Goal: Information Seeking & Learning: Learn about a topic

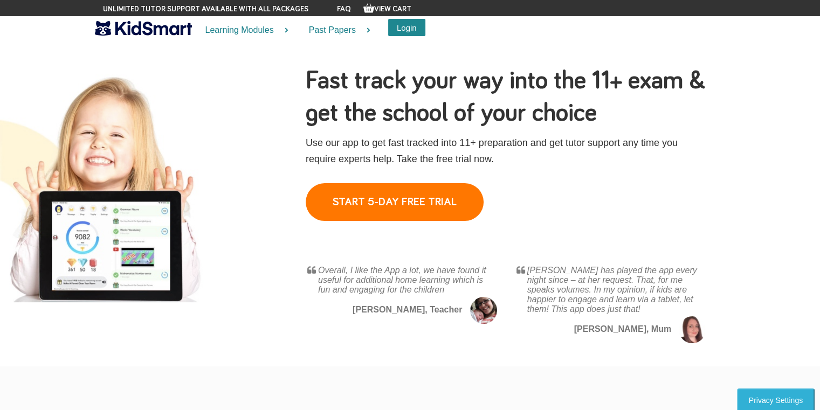
click at [405, 23] on button "Login" at bounding box center [406, 27] width 37 height 17
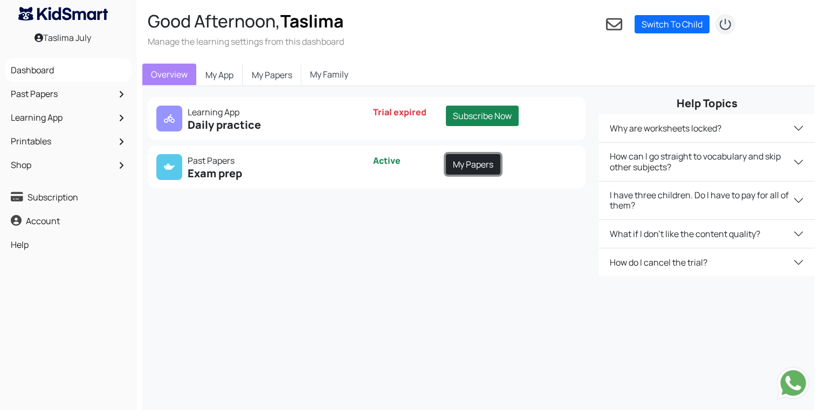
click at [481, 173] on link "My Papers" at bounding box center [473, 164] width 54 height 20
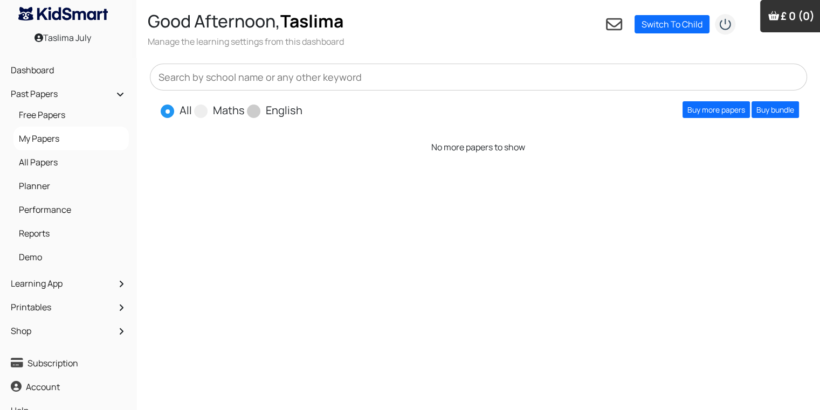
click at [261, 116] on span "English" at bounding box center [275, 110] width 56 height 16
click at [253, 112] on span at bounding box center [253, 111] width 13 height 13
click at [302, 109] on input "English" at bounding box center [305, 105] width 7 height 7
radio input "true"
click at [707, 109] on link "Buy more papers" at bounding box center [716, 109] width 67 height 17
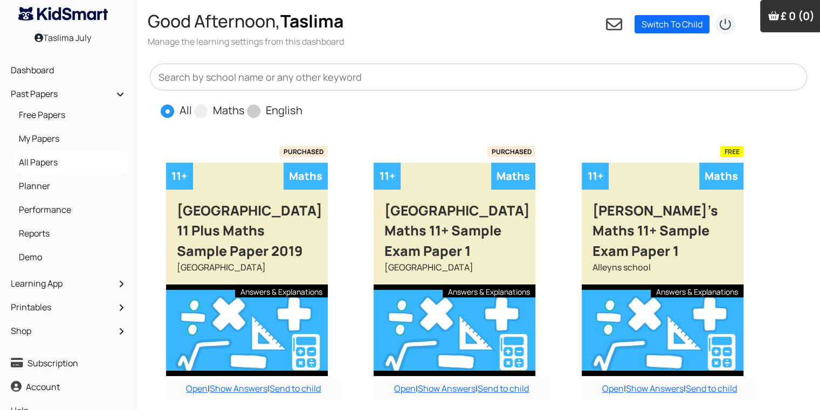
click at [258, 111] on span at bounding box center [253, 111] width 13 height 13
click at [302, 109] on input "English" at bounding box center [305, 105] width 7 height 7
radio input "true"
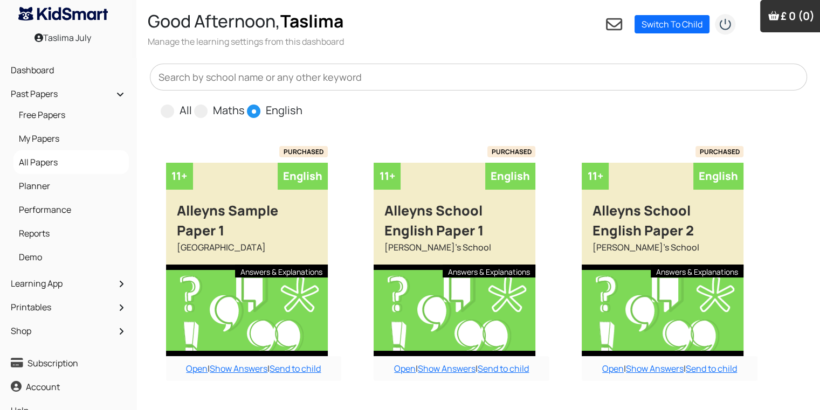
click at [357, 75] on input "text" at bounding box center [479, 77] width 658 height 27
type input "hampton"
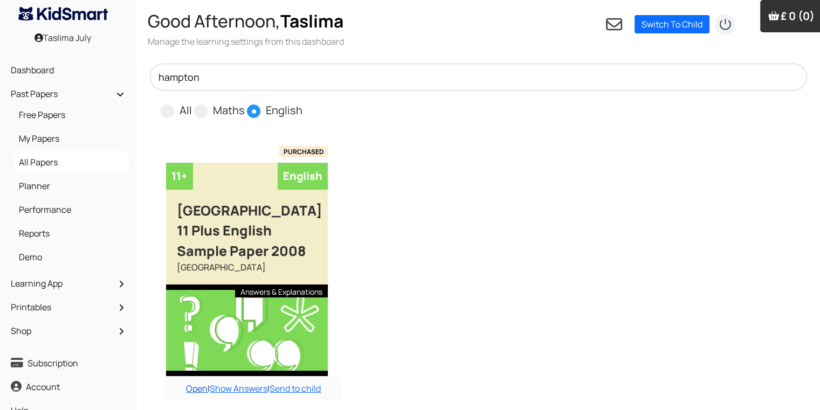
click at [201, 395] on link "Open" at bounding box center [197, 389] width 22 height 12
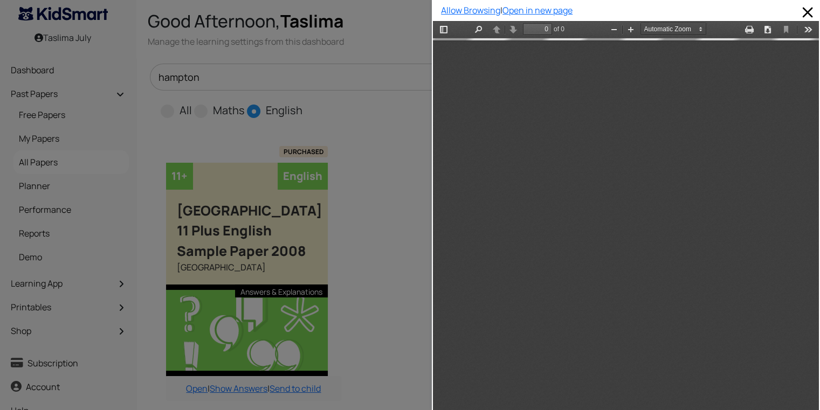
type input "5"
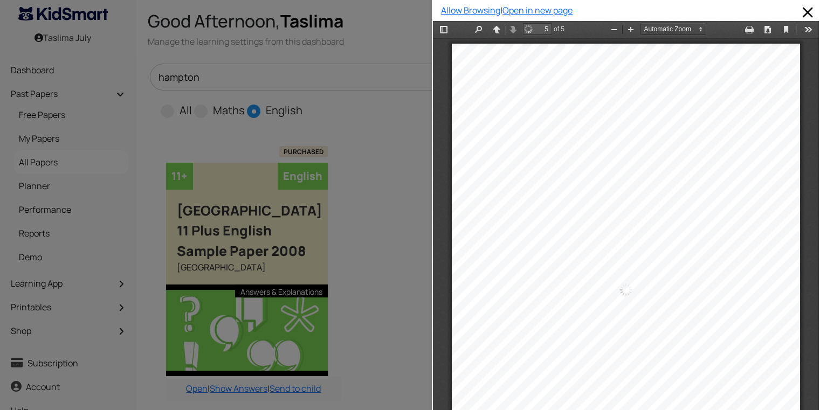
scroll to position [2041, 0]
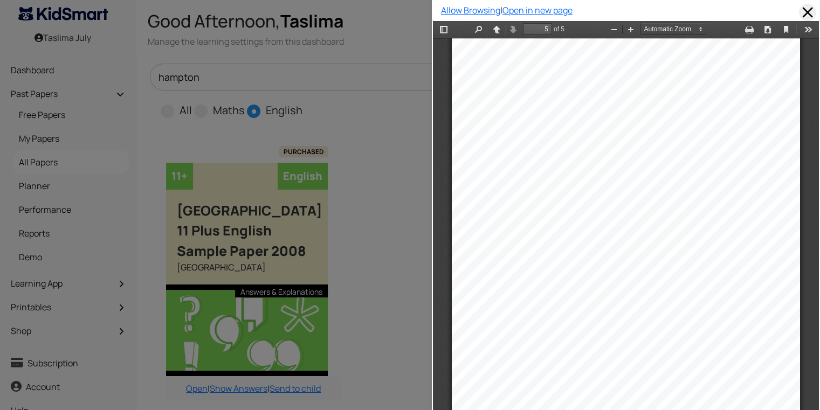
click at [799, 9] on span at bounding box center [807, 12] width 17 height 17
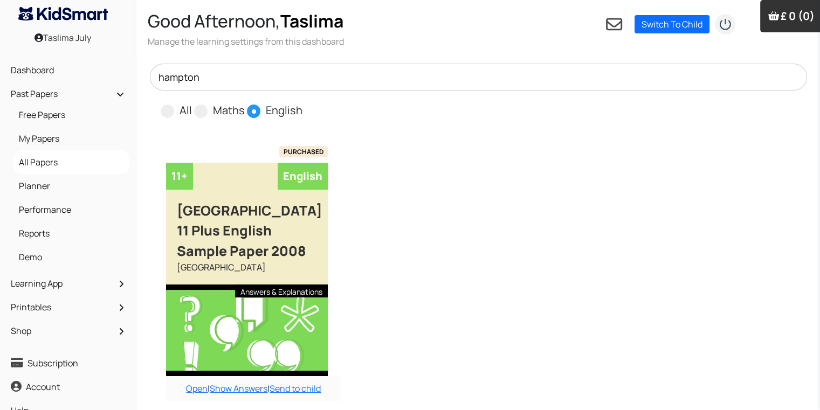
click at [476, 78] on input "hampton" at bounding box center [479, 77] width 658 height 27
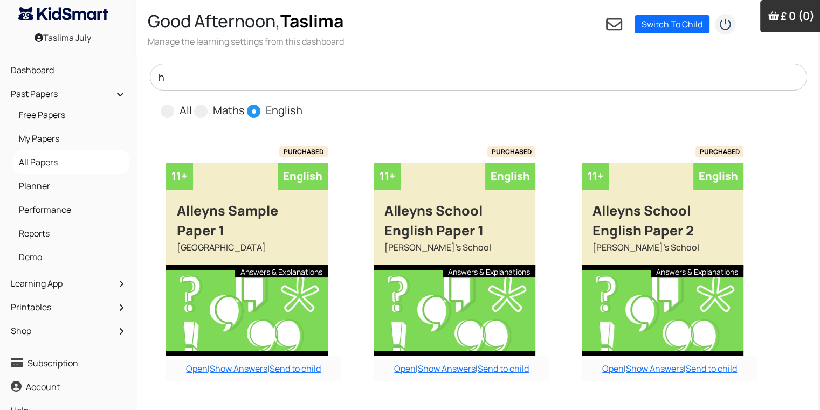
scroll to position [359, 0]
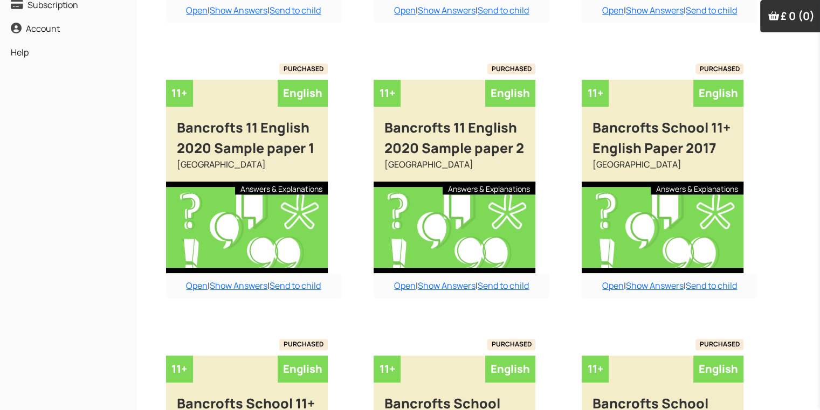
type input "h"
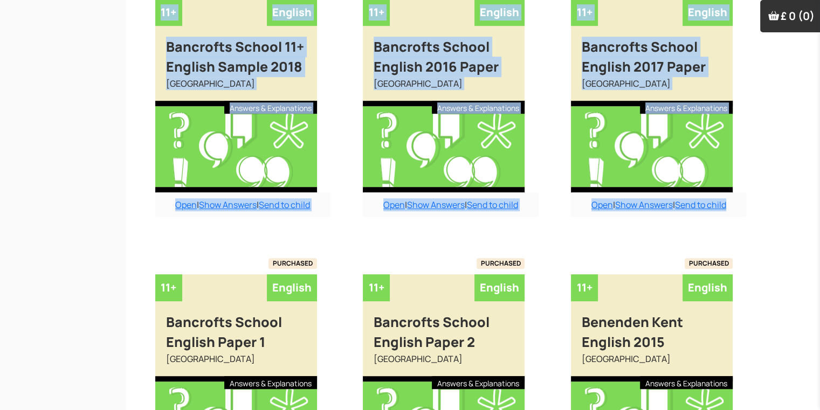
scroll to position [802, 11]
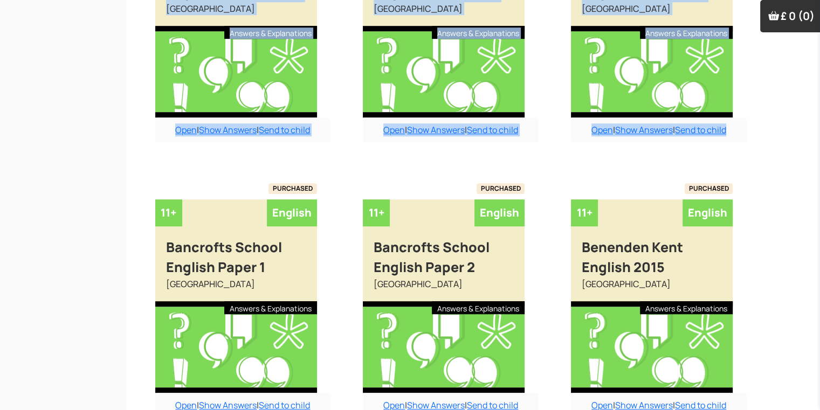
drag, startPoint x: 818, startPoint y: 404, endPoint x: 825, endPoint y: 412, distance: 10.7
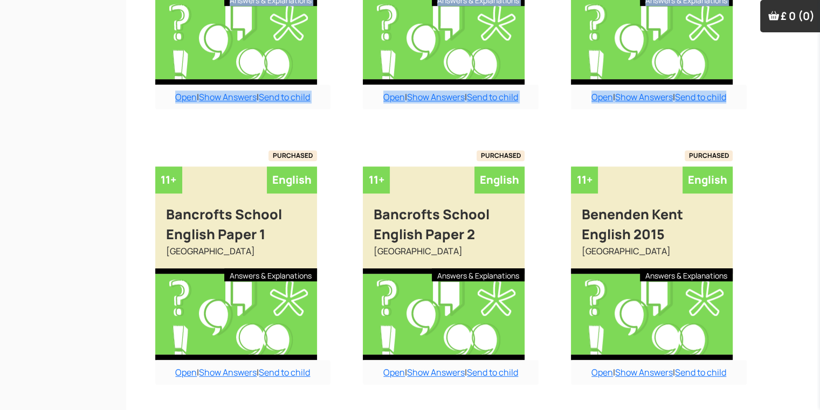
scroll to position [864, 11]
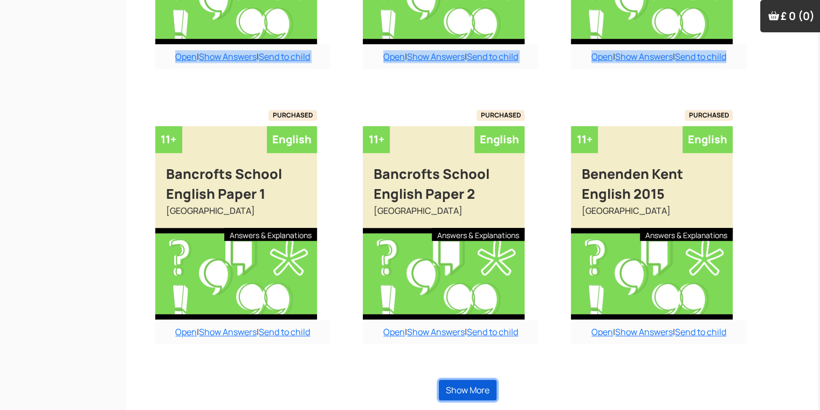
click at [477, 387] on button "Show More" at bounding box center [468, 390] width 58 height 20
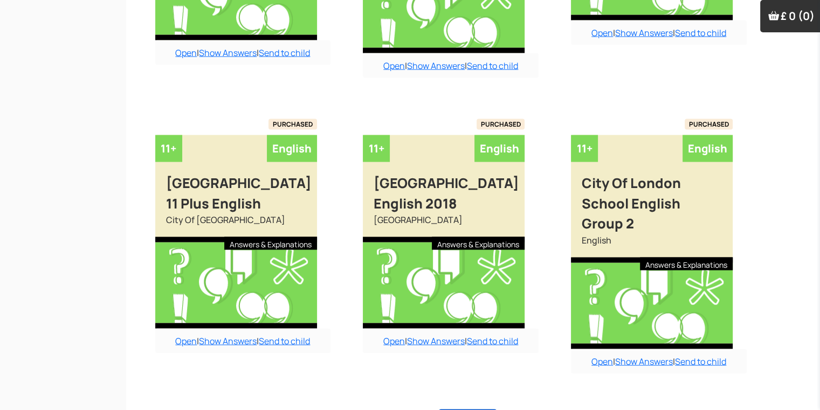
scroll to position [2066, 11]
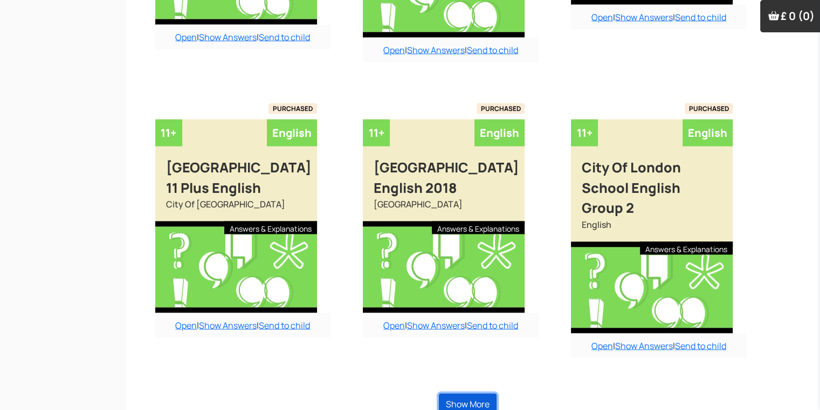
click at [462, 394] on button "Show More" at bounding box center [468, 404] width 58 height 20
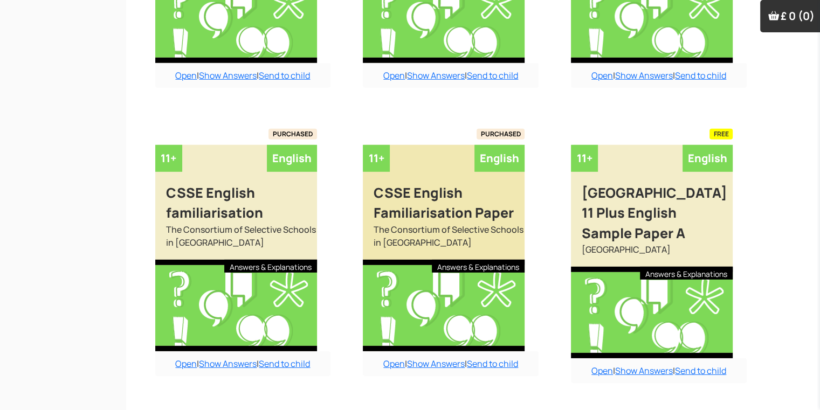
scroll to position [3263, 11]
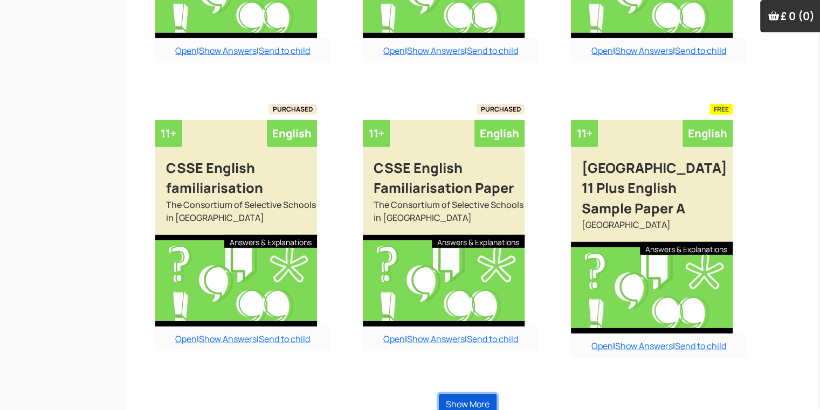
click at [471, 394] on button "Show More" at bounding box center [468, 404] width 58 height 20
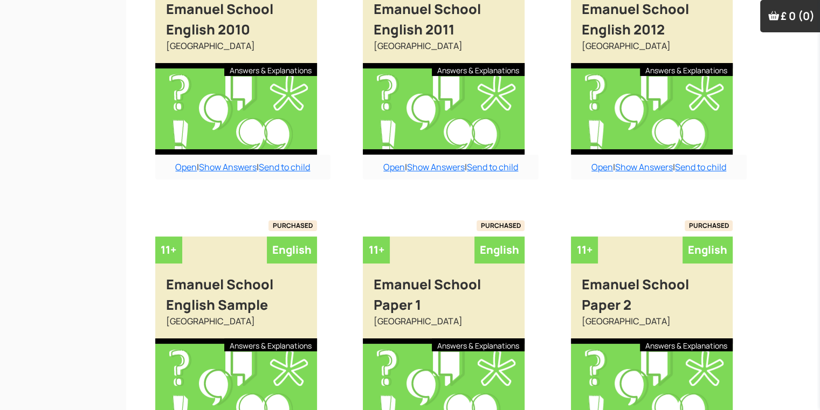
scroll to position [4385, 11]
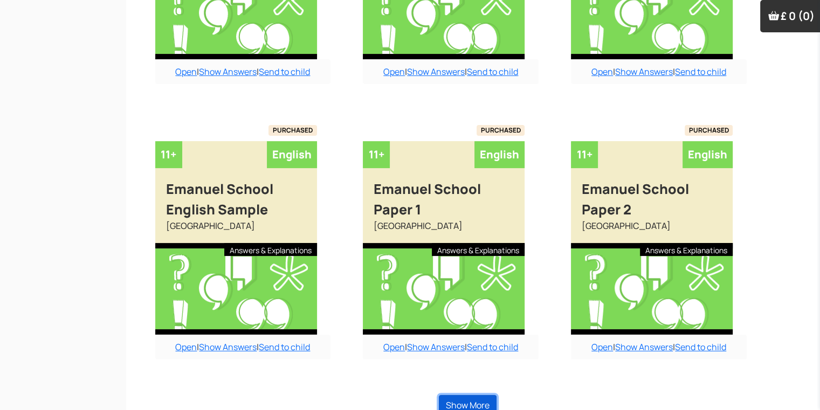
click at [471, 395] on button "Show More" at bounding box center [468, 405] width 58 height 20
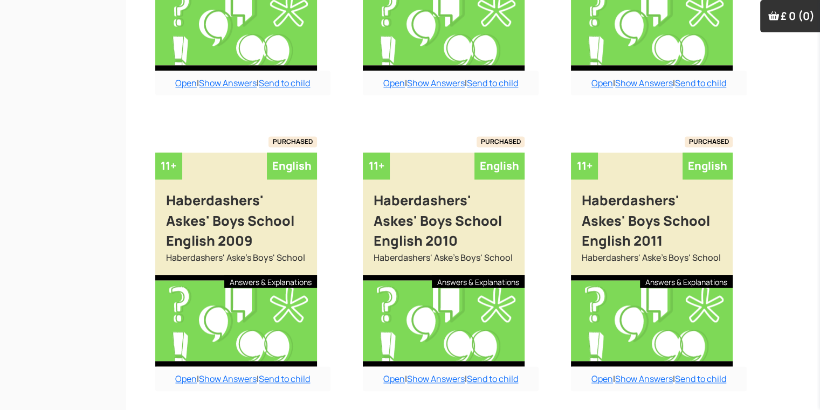
scroll to position [5568, 11]
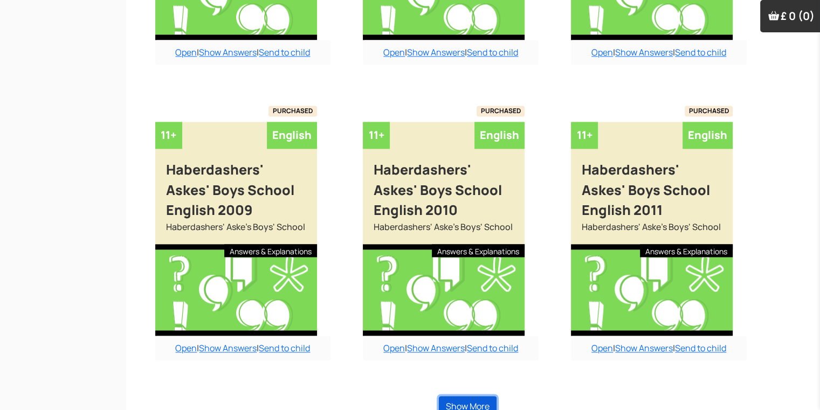
click at [471, 396] on button "Show More" at bounding box center [468, 406] width 58 height 20
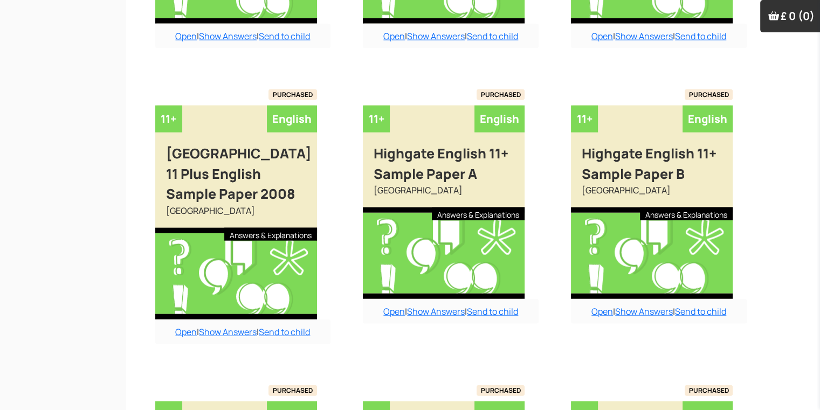
scroll to position [6538, 11]
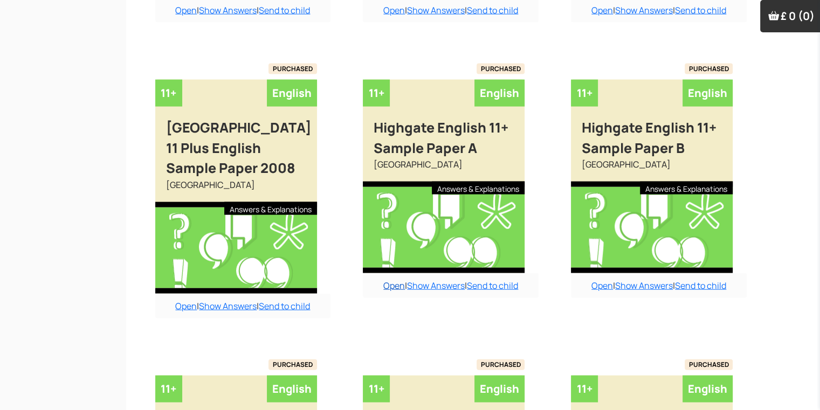
click at [392, 280] on link "Open" at bounding box center [394, 286] width 22 height 12
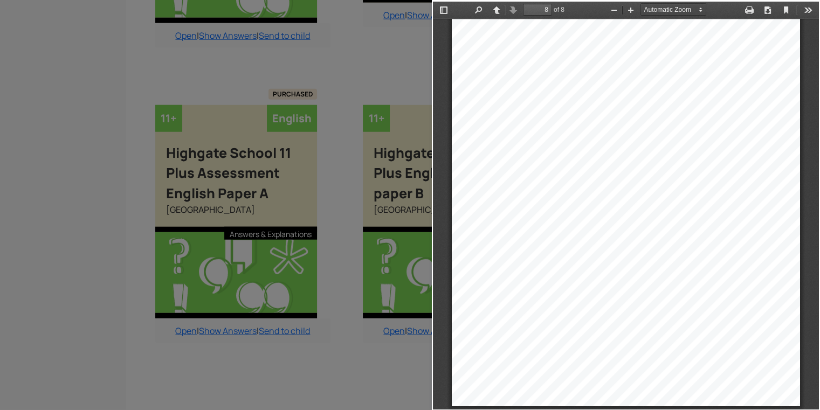
scroll to position [6811, 11]
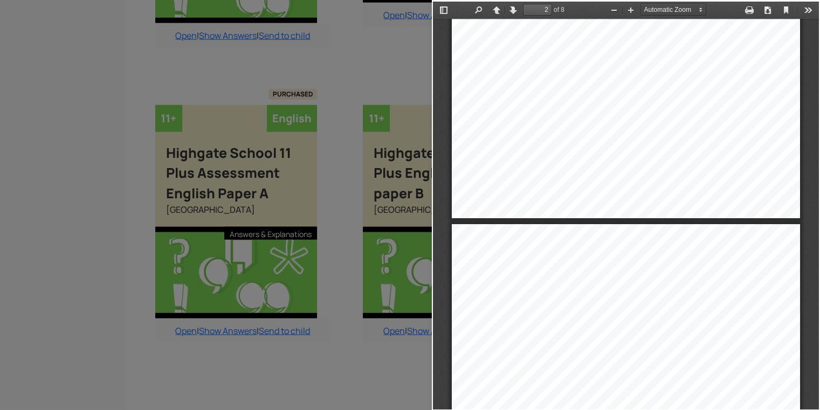
type input "1"
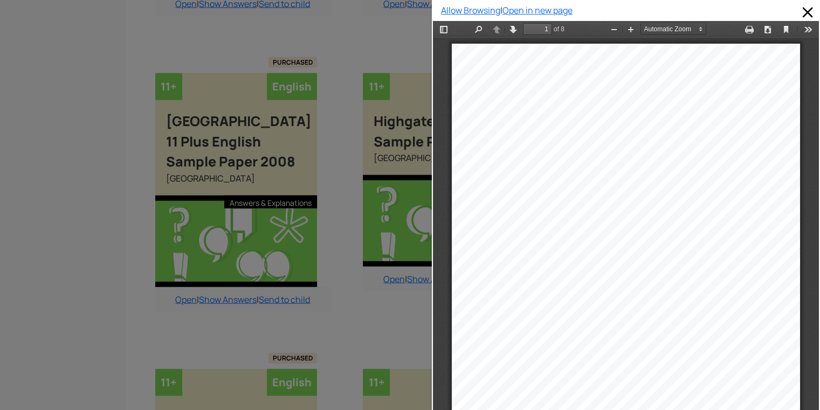
scroll to position [6531, 11]
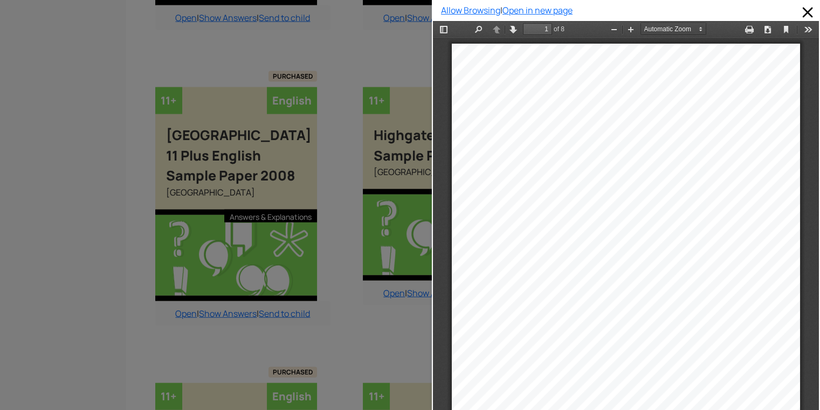
click at [230, 391] on div at bounding box center [216, 205] width 432 height 410
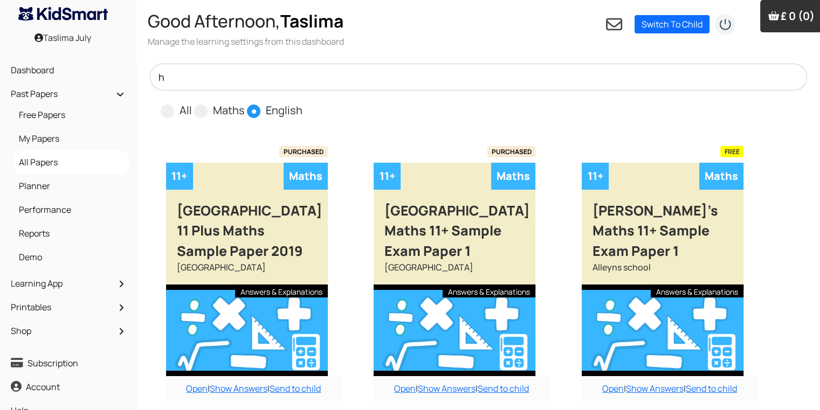
scroll to position [924, 11]
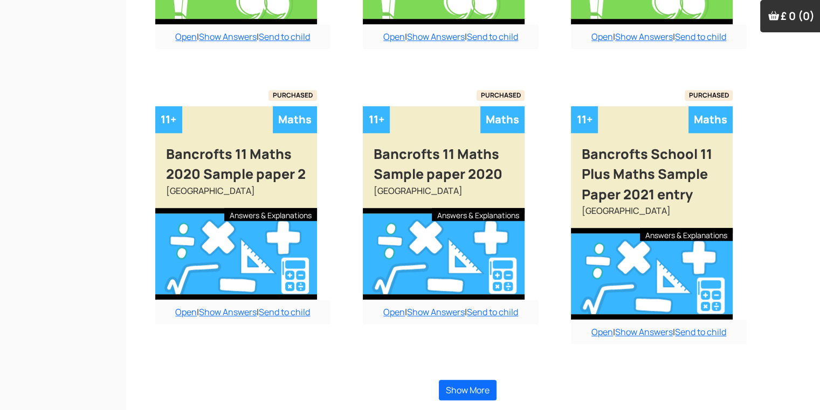
drag, startPoint x: 0, startPoint y: 0, endPoint x: 778, endPoint y: 66, distance: 780.7
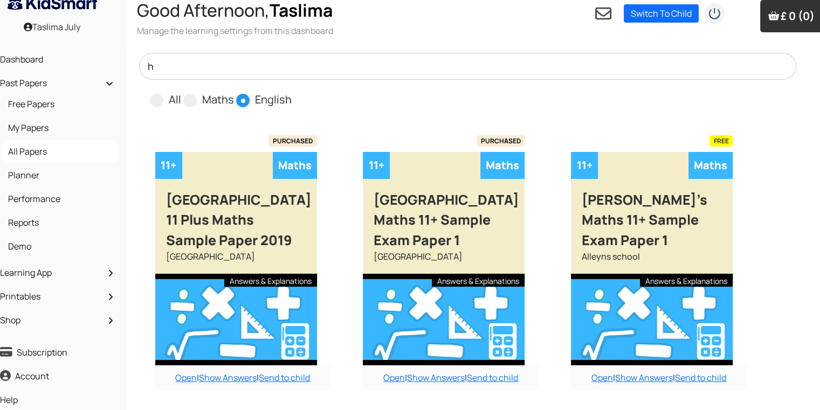
scroll to position [0, 11]
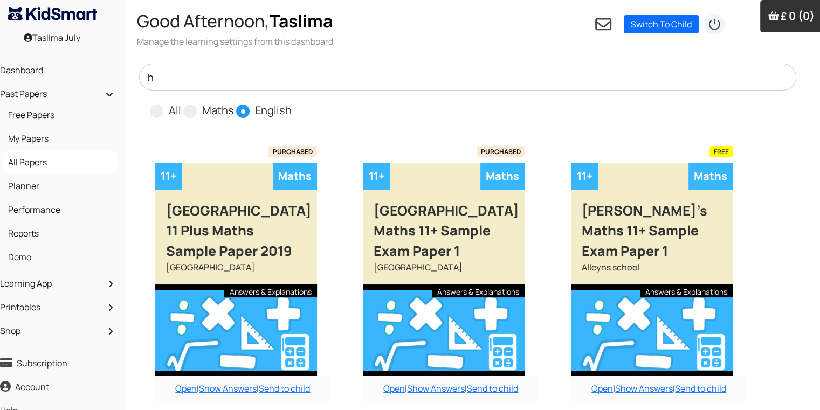
click at [241, 114] on span at bounding box center [242, 111] width 13 height 13
click at [292, 109] on input "English" at bounding box center [295, 105] width 7 height 7
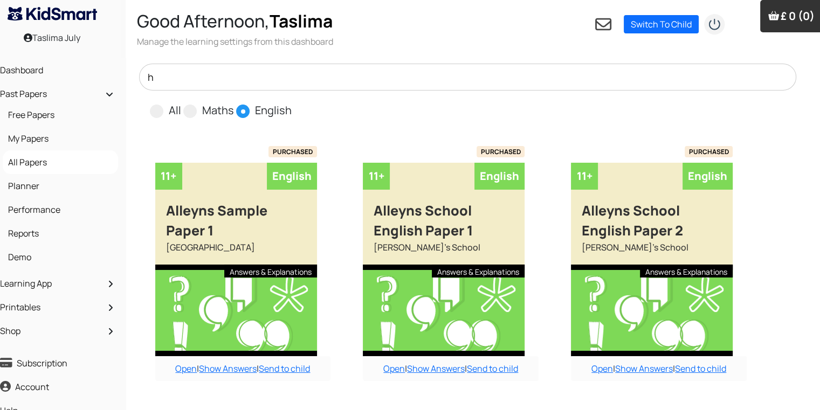
click at [241, 114] on span at bounding box center [242, 111] width 13 height 13
click at [292, 109] on input "English" at bounding box center [295, 105] width 7 height 7
click at [239, 75] on input "h" at bounding box center [468, 77] width 658 height 27
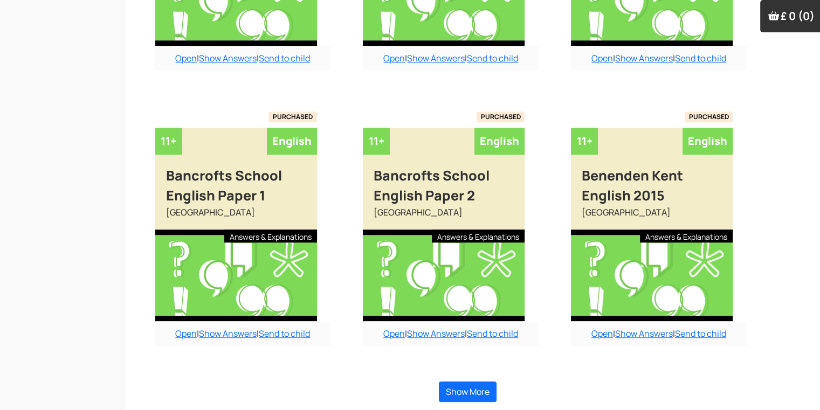
scroll to position [864, 11]
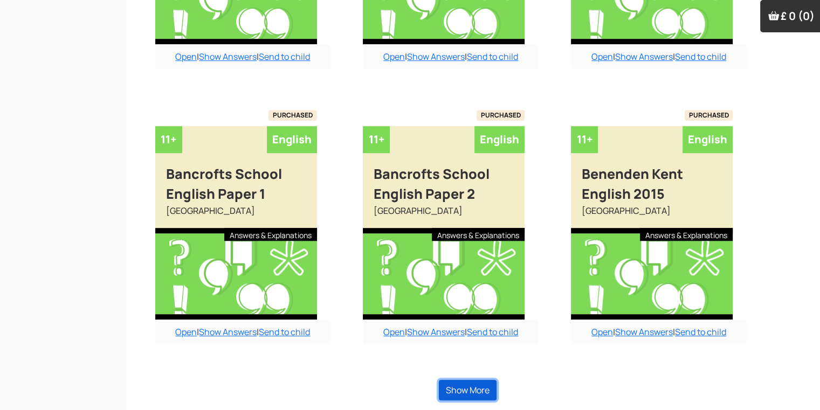
click at [474, 384] on button "Show More" at bounding box center [468, 390] width 58 height 20
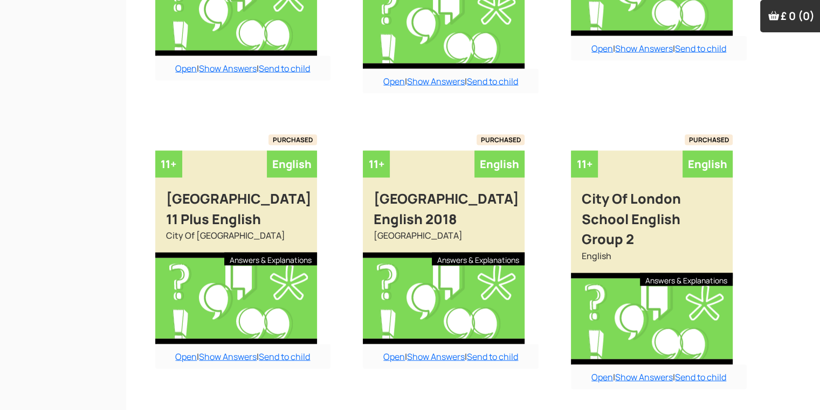
scroll to position [2066, 11]
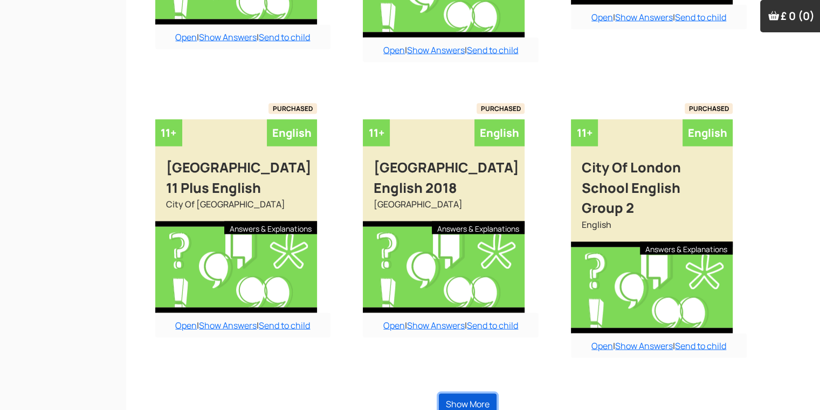
click at [476, 394] on button "Show More" at bounding box center [468, 404] width 58 height 20
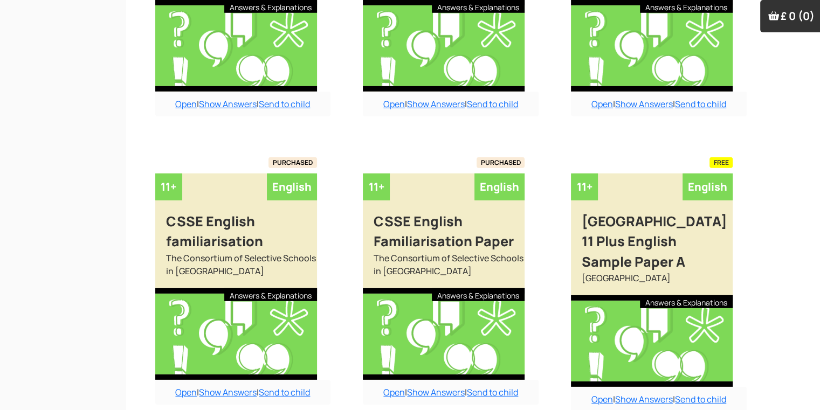
scroll to position [3263, 11]
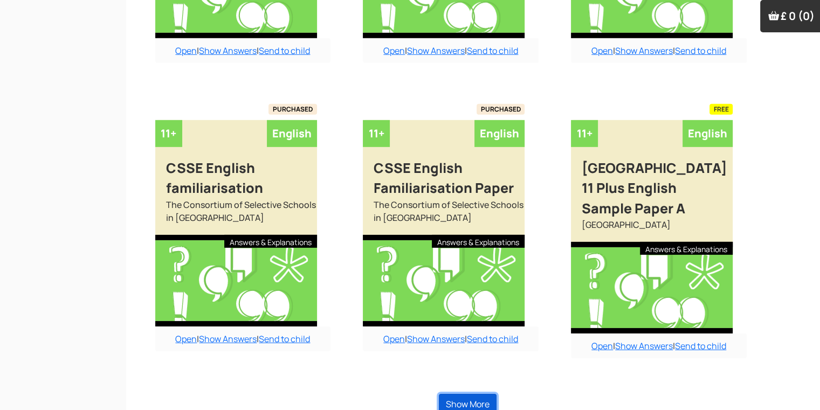
click at [479, 394] on button "Show More" at bounding box center [468, 404] width 58 height 20
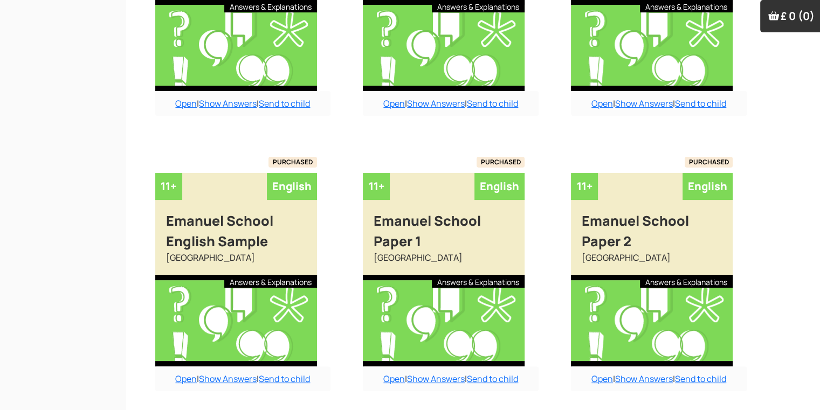
scroll to position [4385, 11]
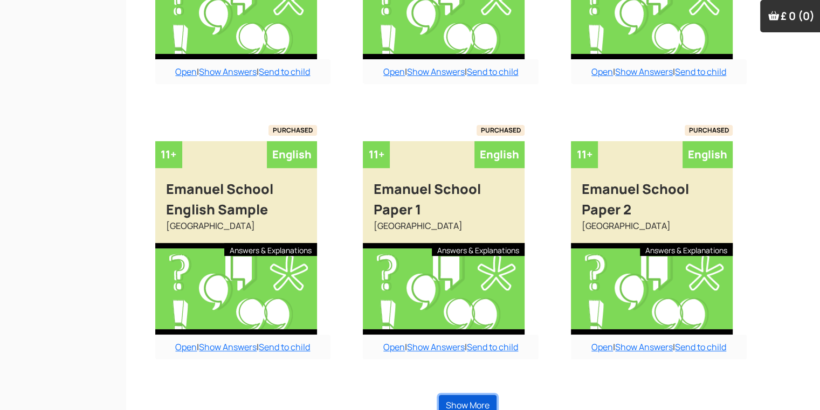
click at [479, 395] on button "Show More" at bounding box center [468, 405] width 58 height 20
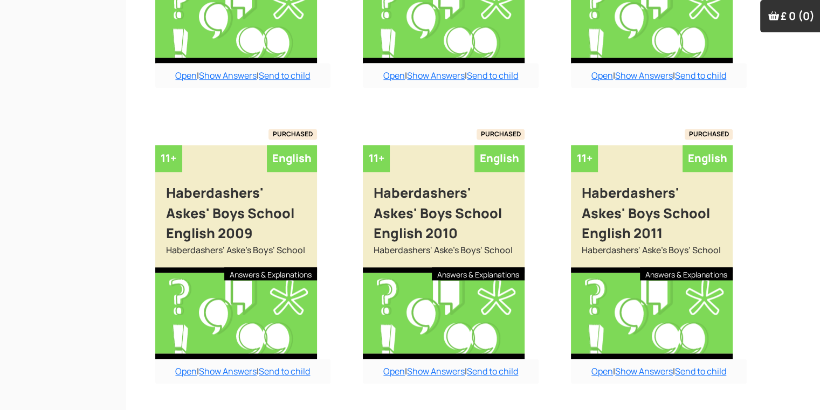
scroll to position [5568, 11]
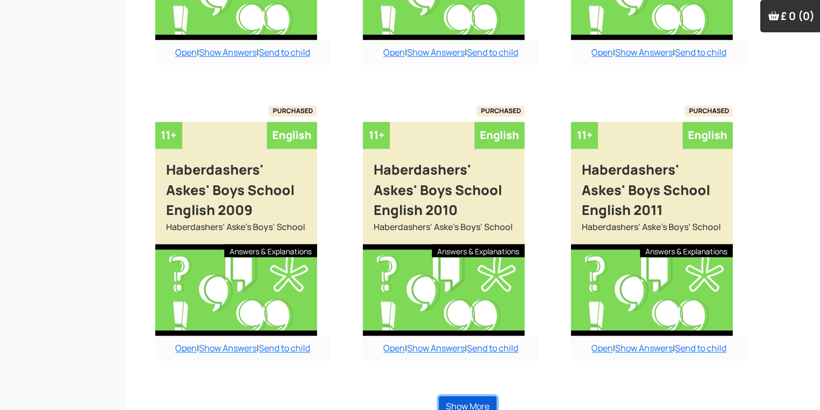
click at [479, 396] on button "Show More" at bounding box center [468, 406] width 58 height 20
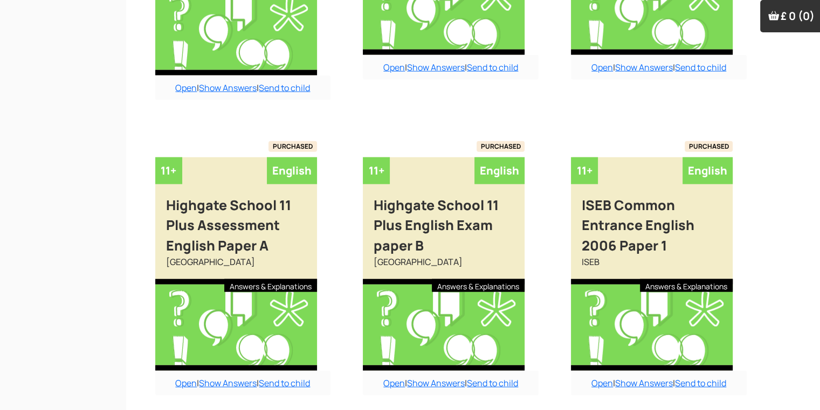
scroll to position [6811, 11]
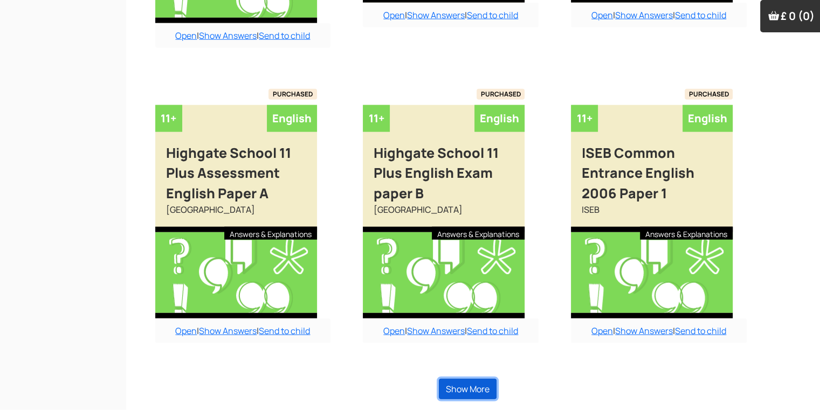
click at [479, 391] on button "Show More" at bounding box center [468, 389] width 58 height 20
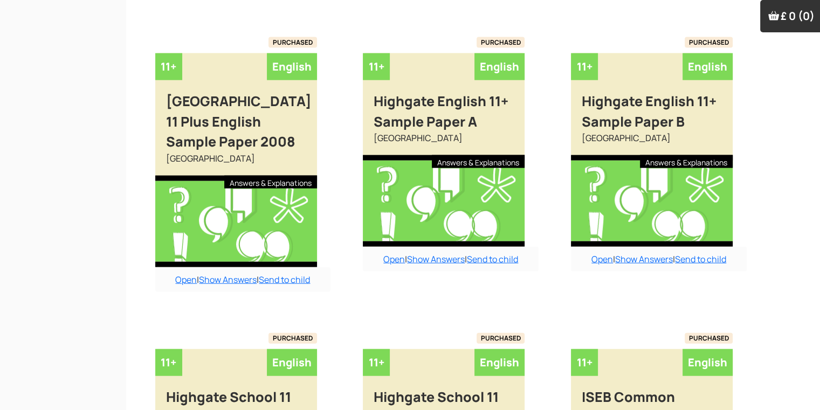
scroll to position [6552, 11]
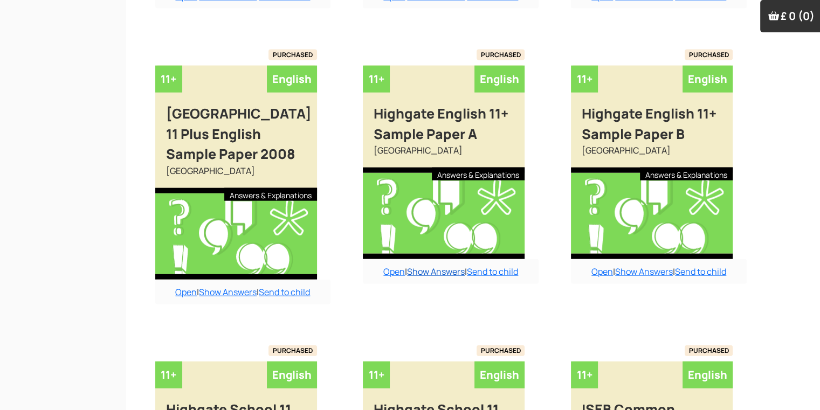
click at [425, 266] on link "Show Answers" at bounding box center [436, 272] width 58 height 12
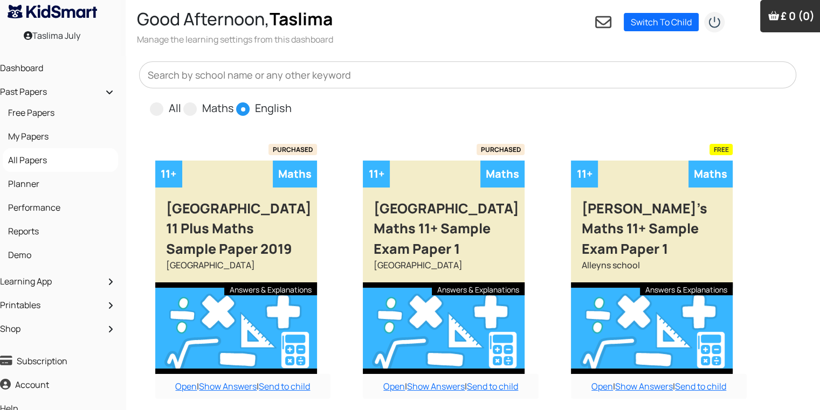
scroll to position [0, 11]
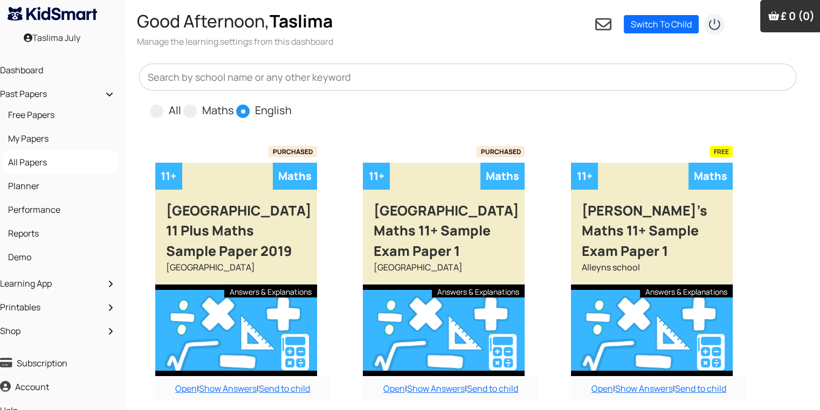
click at [244, 106] on span at bounding box center [242, 111] width 13 height 13
click at [292, 106] on input "English" at bounding box center [295, 105] width 7 height 7
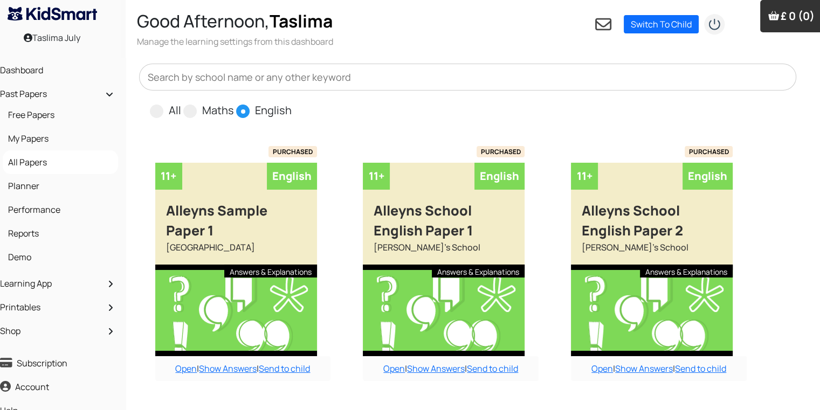
click at [244, 106] on span at bounding box center [242, 111] width 13 height 13
click at [292, 106] on input "English" at bounding box center [295, 105] width 7 height 7
click at [181, 102] on input "All" at bounding box center [184, 105] width 7 height 7
radio input "true"
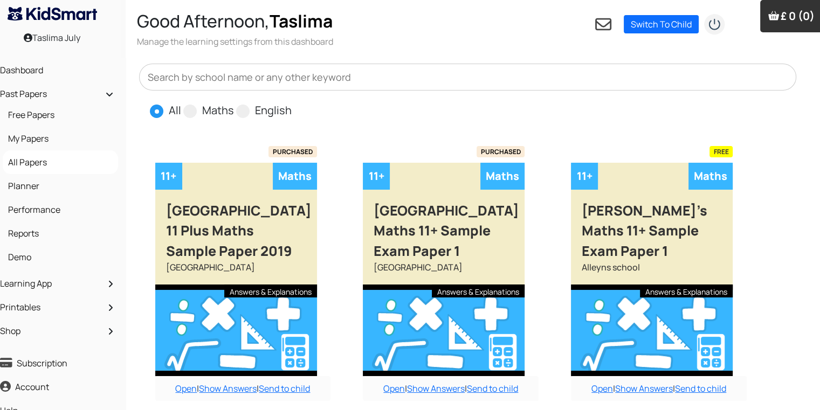
click at [234, 102] on input "Maths" at bounding box center [237, 105] width 7 height 7
radio input "true"
click at [292, 102] on input "English" at bounding box center [295, 105] width 7 height 7
radio input "true"
click at [181, 102] on input "All" at bounding box center [184, 105] width 7 height 7
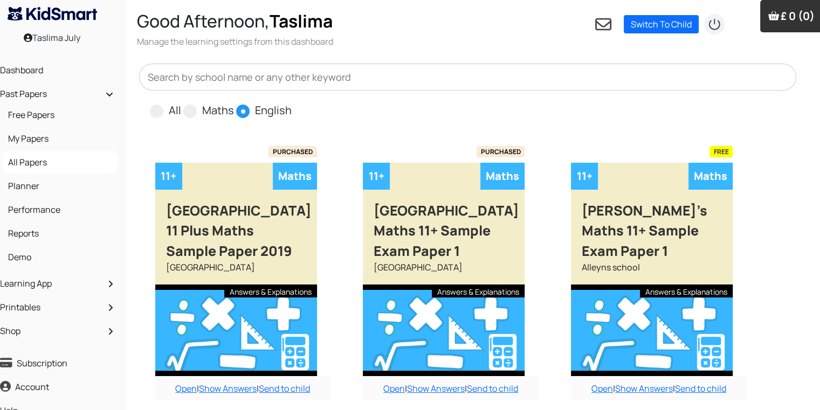
radio input "true"
click at [234, 102] on input "Maths" at bounding box center [237, 105] width 7 height 7
radio input "true"
click at [292, 102] on input "English" at bounding box center [295, 105] width 7 height 7
radio input "true"
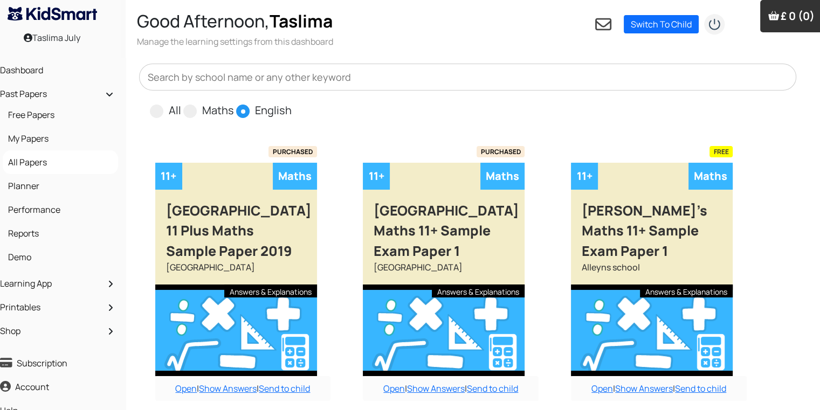
click at [181, 102] on input "All" at bounding box center [184, 105] width 7 height 7
radio input "true"
click at [234, 102] on input "Maths" at bounding box center [237, 105] width 7 height 7
radio input "true"
click at [292, 102] on input "English" at bounding box center [295, 105] width 7 height 7
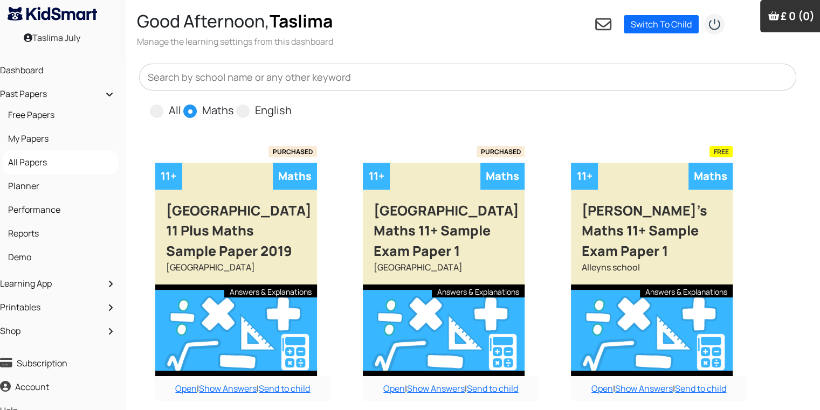
radio input "true"
click at [181, 102] on input "All" at bounding box center [184, 105] width 7 height 7
radio input "true"
click at [234, 102] on input "Maths" at bounding box center [237, 105] width 7 height 7
radio input "true"
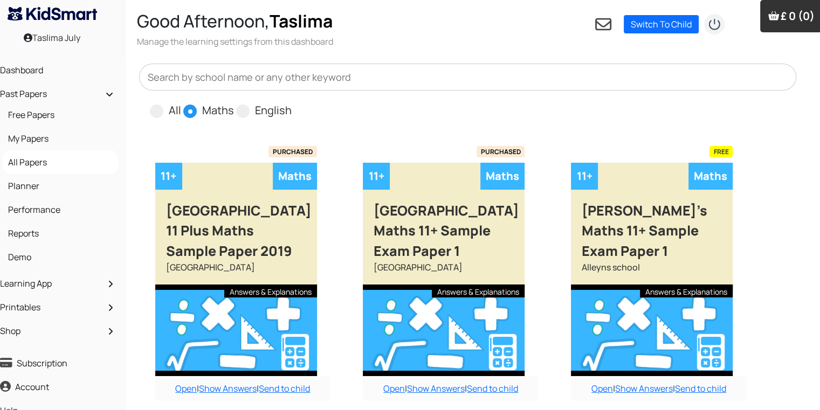
click at [292, 102] on input "English" at bounding box center [295, 105] width 7 height 7
radio input "true"
click at [239, 114] on span at bounding box center [242, 111] width 13 height 13
click at [292, 109] on input "English" at bounding box center [295, 105] width 7 height 7
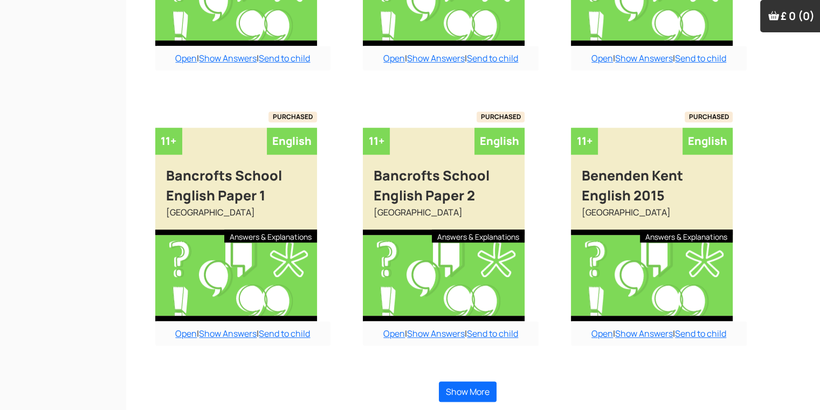
scroll to position [864, 11]
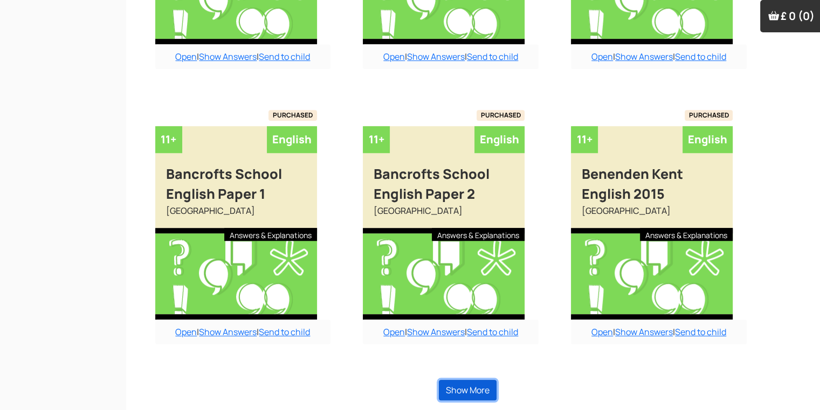
click at [467, 389] on button "Show More" at bounding box center [468, 390] width 58 height 20
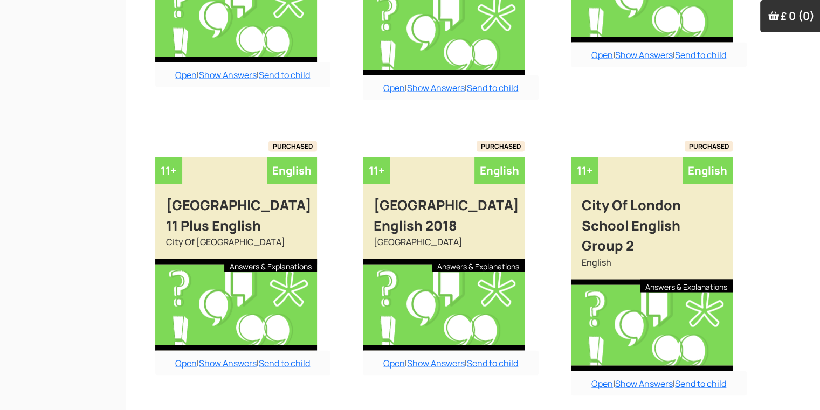
scroll to position [2066, 11]
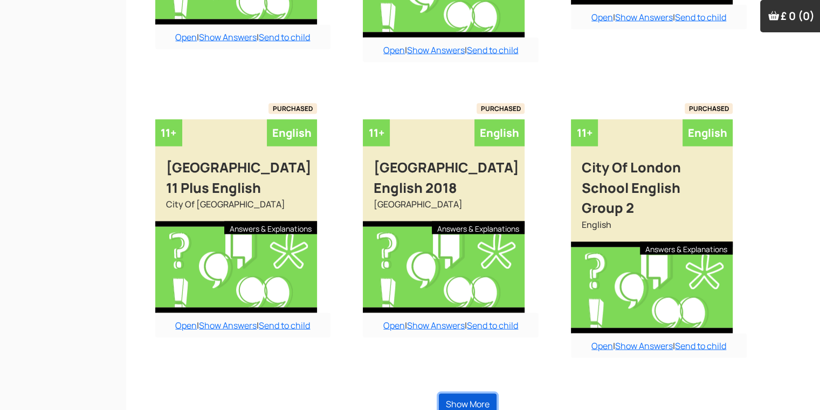
click at [479, 394] on button "Show More" at bounding box center [468, 404] width 58 height 20
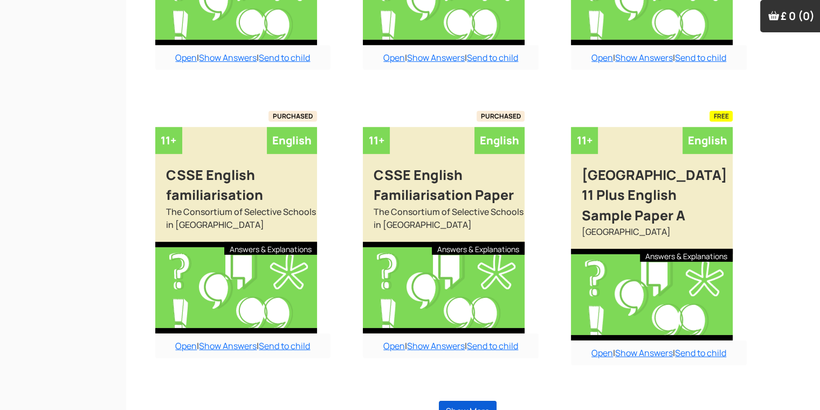
scroll to position [3263, 11]
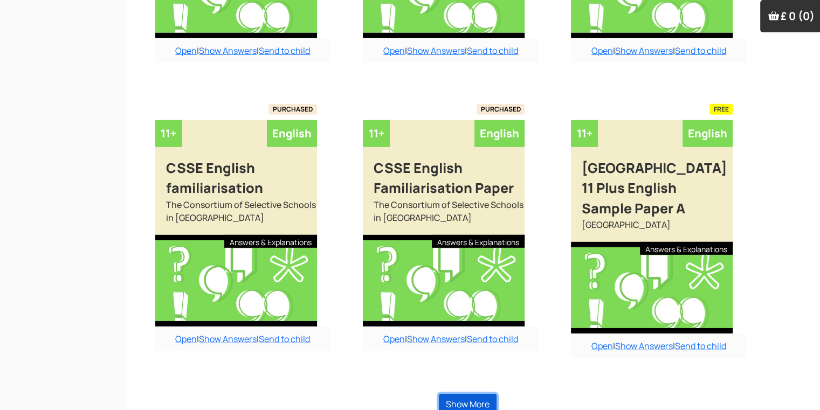
click at [473, 394] on button "Show More" at bounding box center [468, 404] width 58 height 20
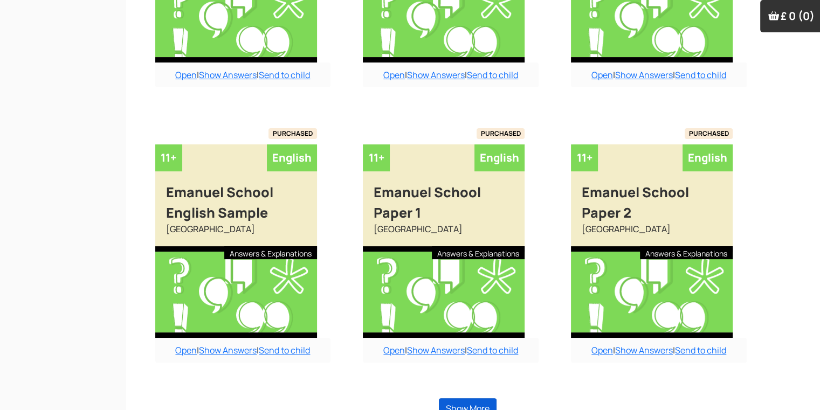
scroll to position [4385, 11]
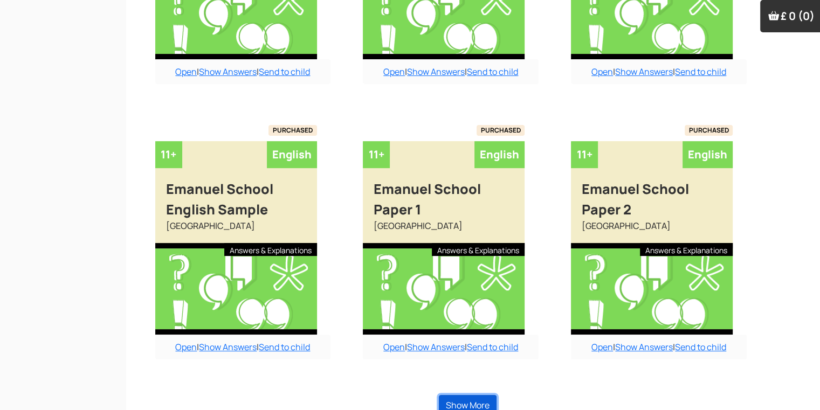
click at [473, 395] on button "Show More" at bounding box center [468, 405] width 58 height 20
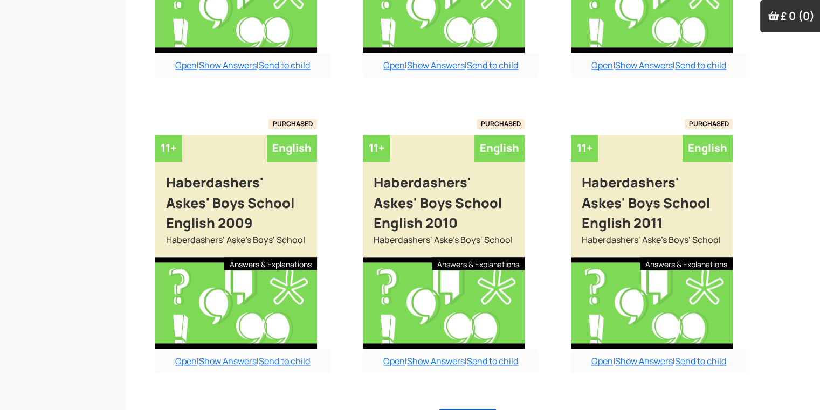
scroll to position [5568, 11]
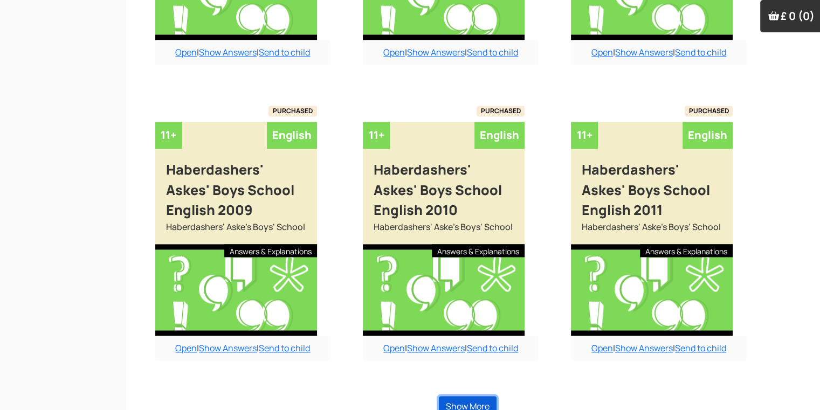
click at [473, 396] on button "Show More" at bounding box center [468, 406] width 58 height 20
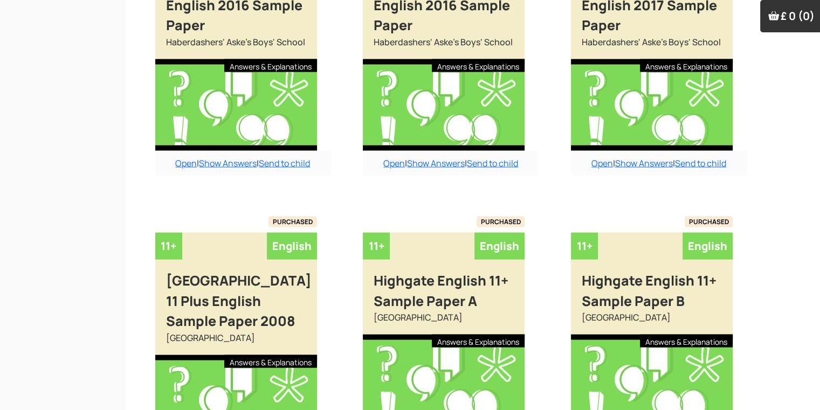
scroll to position [6430, 11]
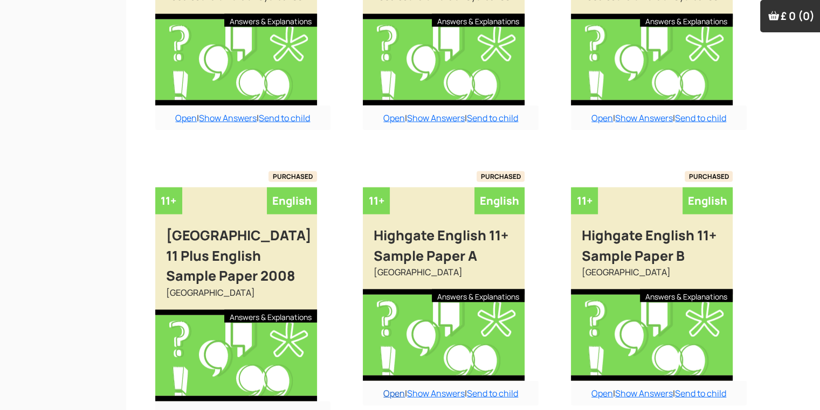
click at [391, 388] on link "Open" at bounding box center [394, 394] width 22 height 12
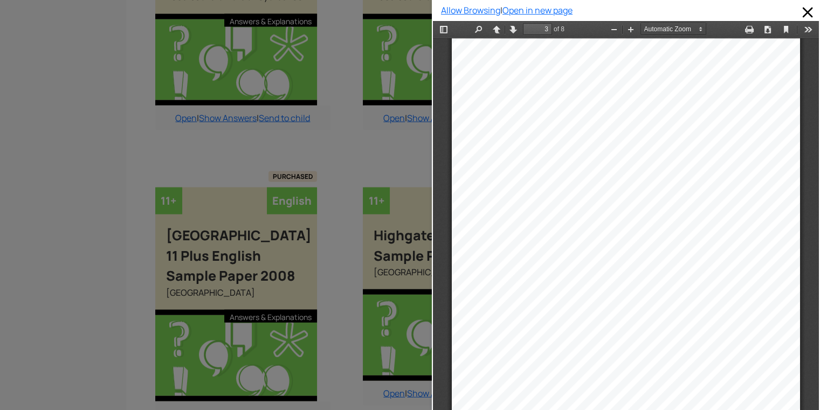
scroll to position [1001, 0]
click at [260, 310] on div at bounding box center [216, 205] width 432 height 410
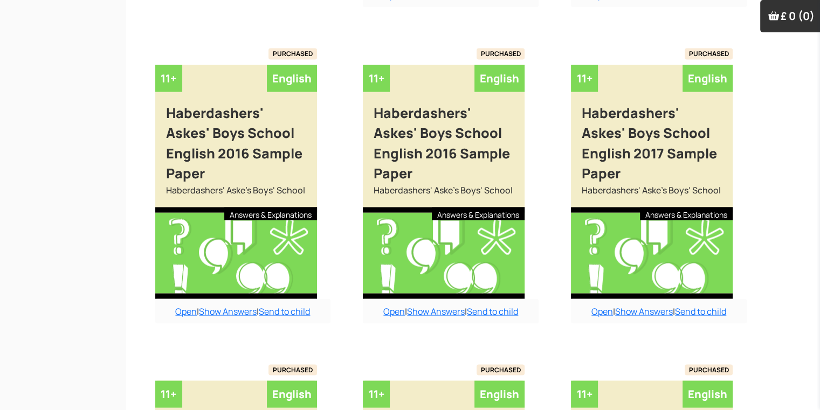
scroll to position [6236, 11]
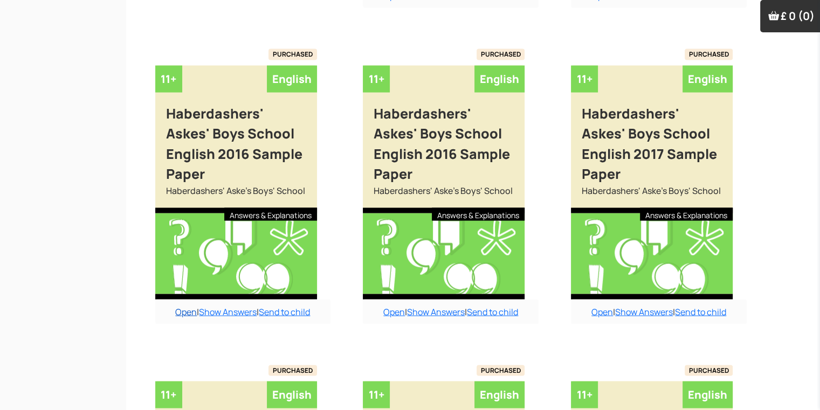
click at [175, 306] on link "Open" at bounding box center [186, 312] width 22 height 12
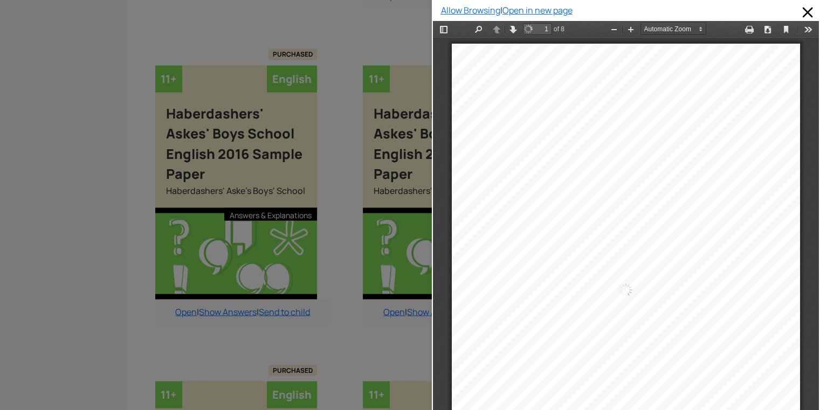
scroll to position [5, 0]
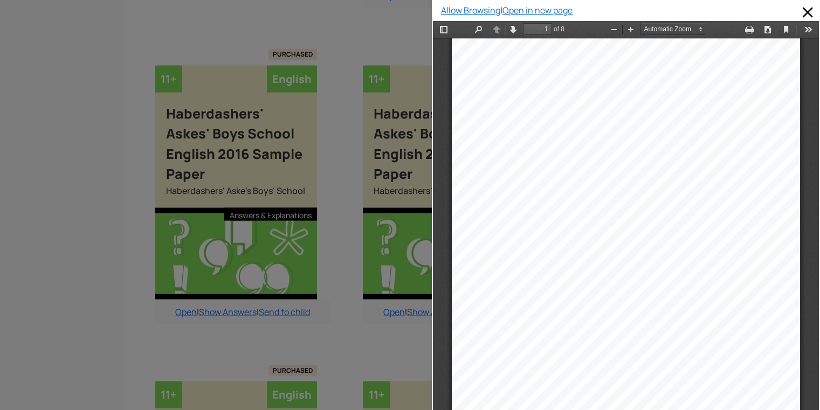
click at [411, 212] on div at bounding box center [216, 205] width 432 height 410
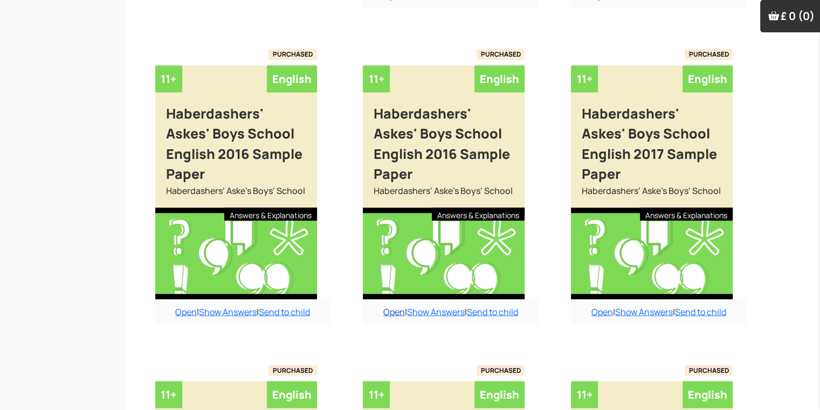
click at [384, 306] on link "Open" at bounding box center [394, 312] width 22 height 12
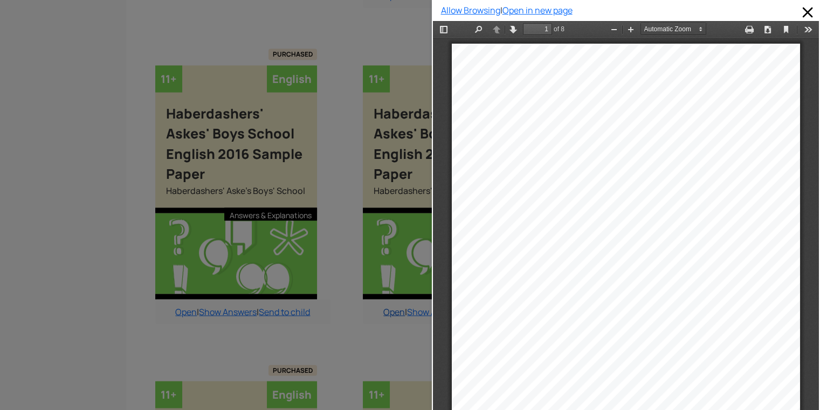
scroll to position [5, 0]
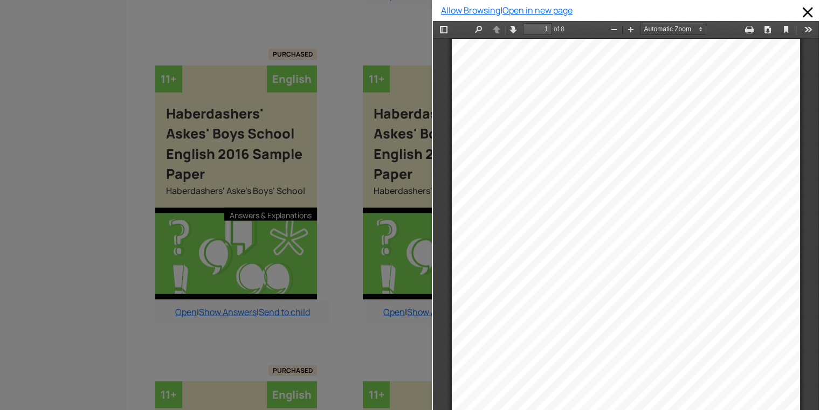
click at [392, 306] on div at bounding box center [216, 205] width 432 height 410
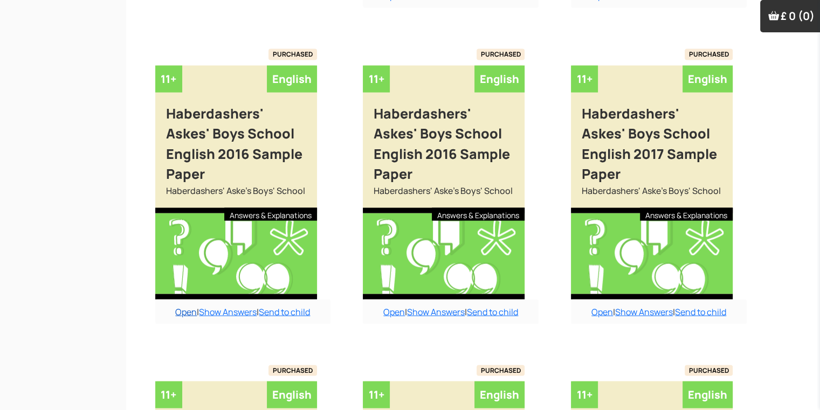
click at [182, 306] on link "Open" at bounding box center [186, 312] width 22 height 12
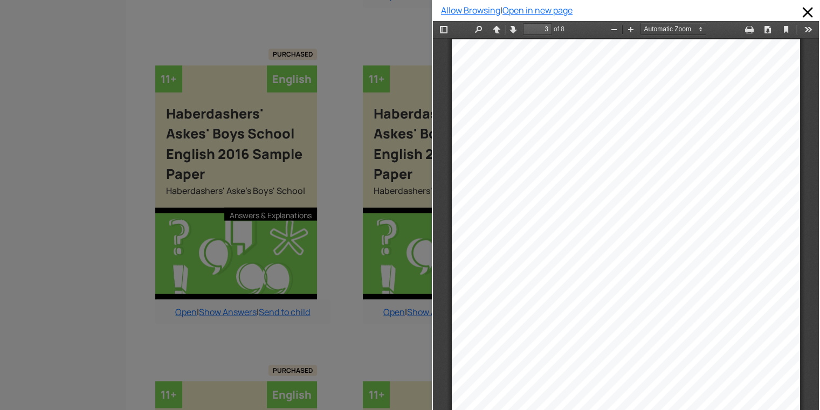
type input "4"
drag, startPoint x: 404, startPoint y: 270, endPoint x: 403, endPoint y: 302, distance: 32.9
click at [403, 302] on div at bounding box center [216, 205] width 432 height 410
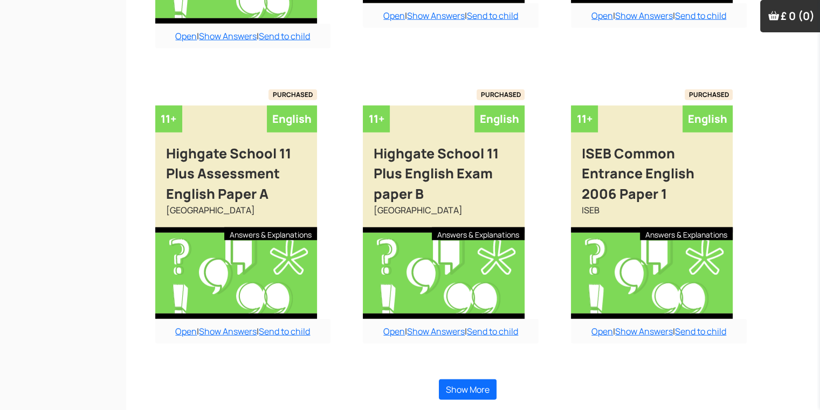
scroll to position [6811, 11]
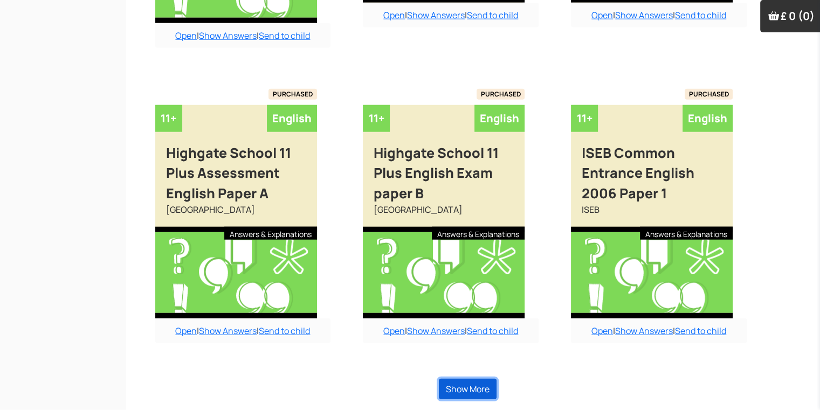
click at [447, 385] on button "Show More" at bounding box center [468, 389] width 58 height 20
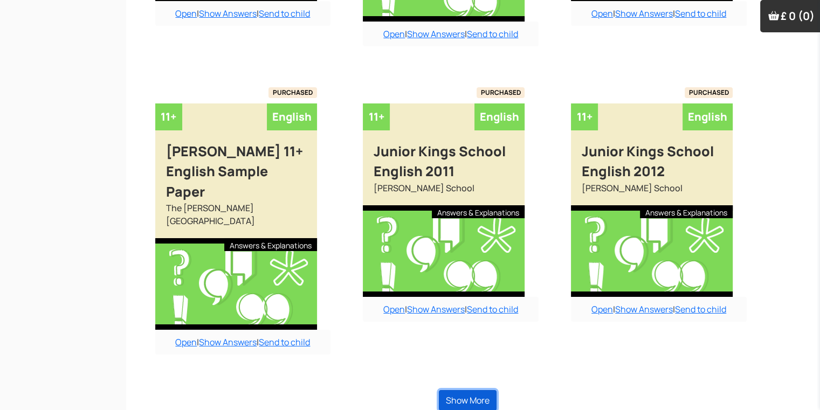
click at [447, 390] on button "Show More" at bounding box center [468, 400] width 58 height 20
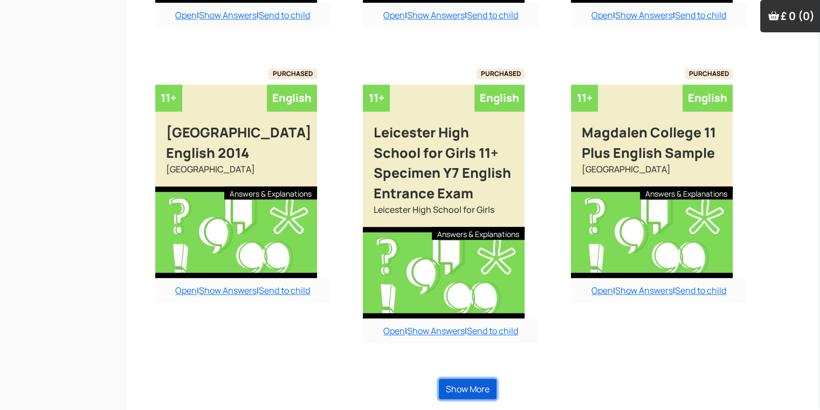
click at [447, 385] on button "Show More" at bounding box center [468, 389] width 58 height 20
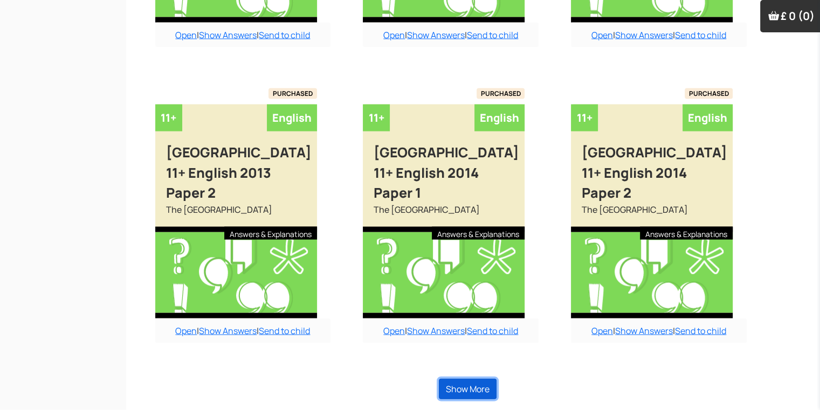
click at [444, 385] on button "Show More" at bounding box center [468, 389] width 58 height 20
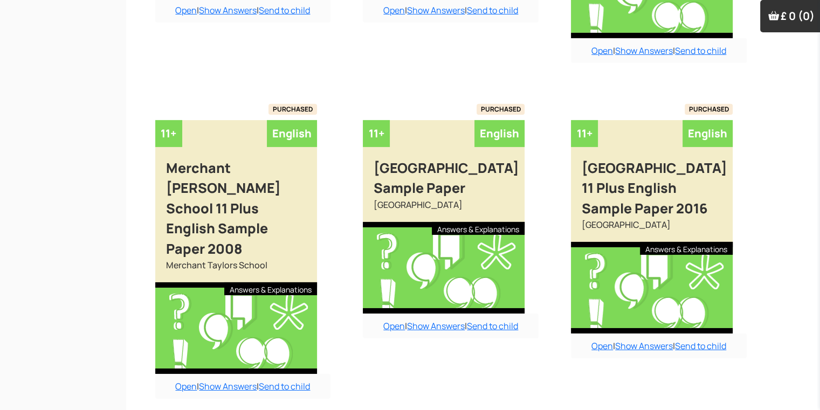
scroll to position [11704, 11]
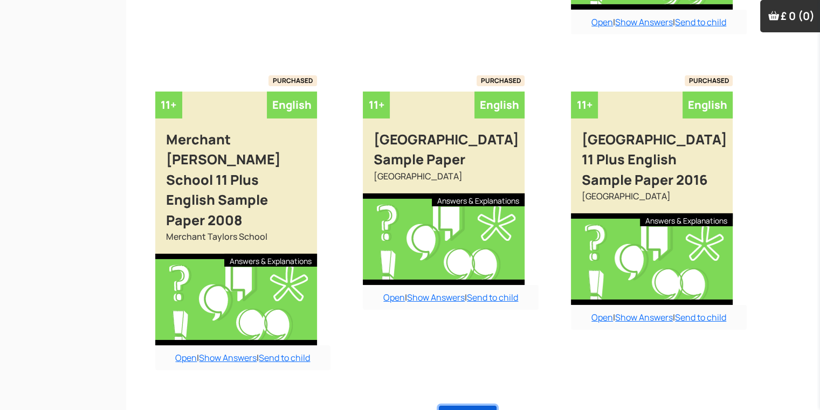
click at [444, 406] on button "Show More" at bounding box center [468, 416] width 58 height 20
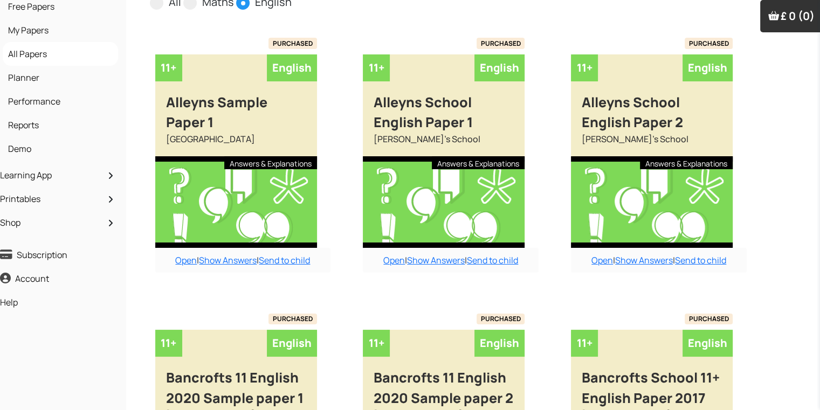
scroll to position [0, 11]
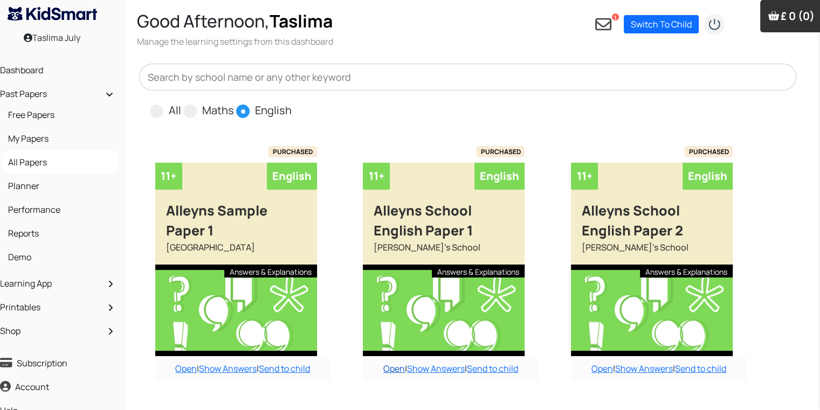
click at [392, 371] on link "Open" at bounding box center [394, 369] width 22 height 12
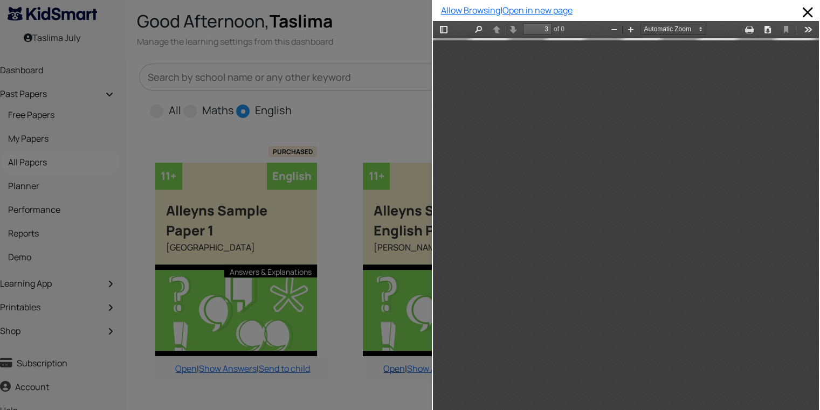
scroll to position [1002, 0]
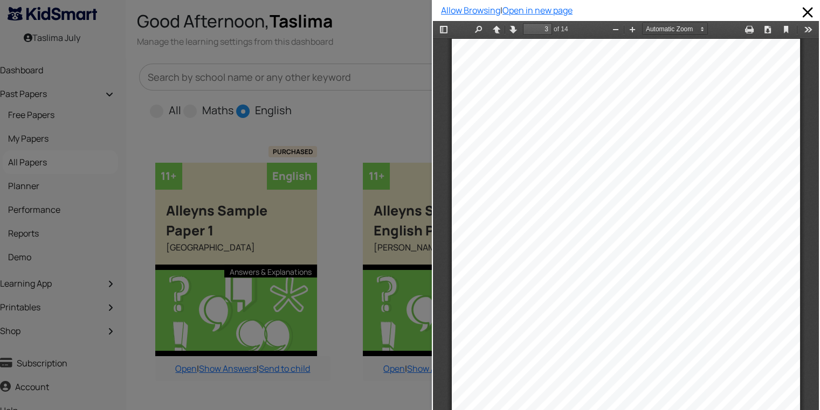
click at [409, 308] on div at bounding box center [216, 205] width 432 height 410
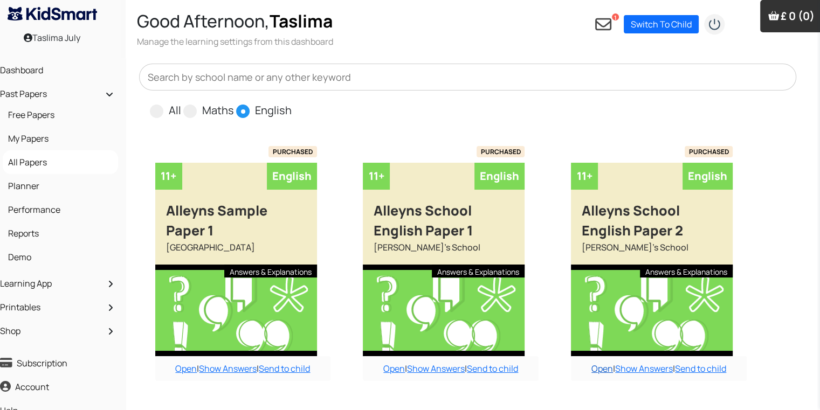
click at [594, 368] on link "Open" at bounding box center [602, 369] width 22 height 12
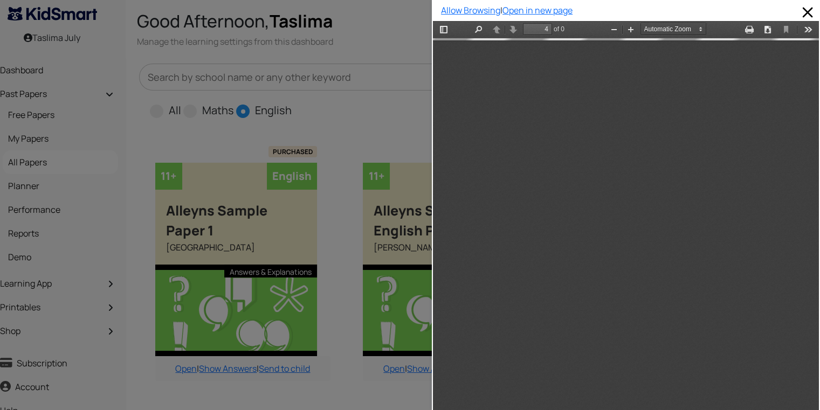
scroll to position [1501, 0]
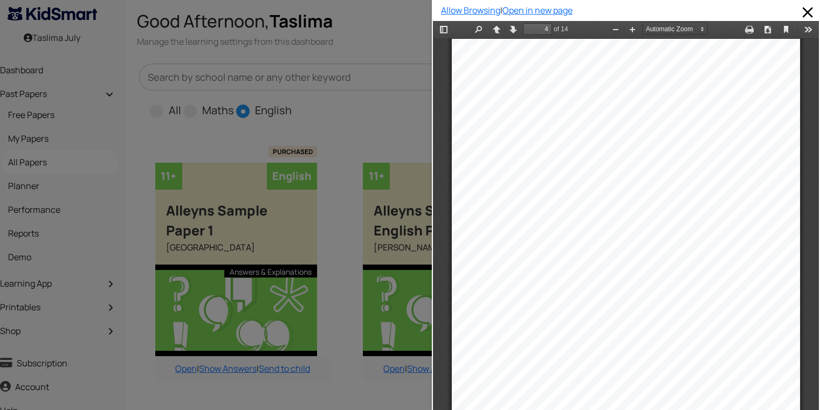
click at [415, 381] on div at bounding box center [216, 205] width 432 height 410
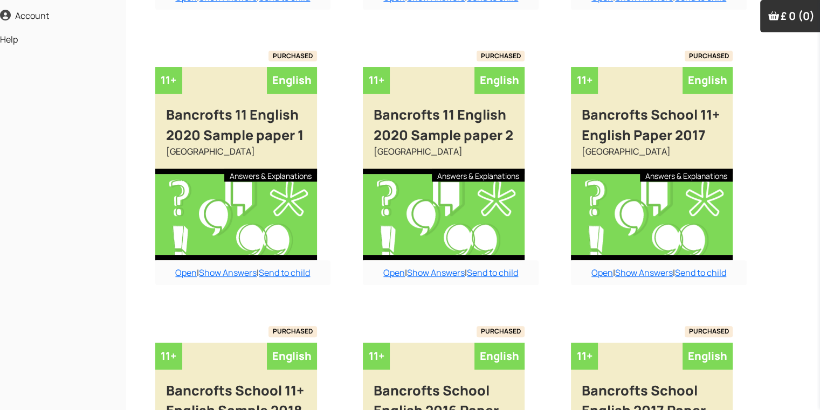
scroll to position [345, 11]
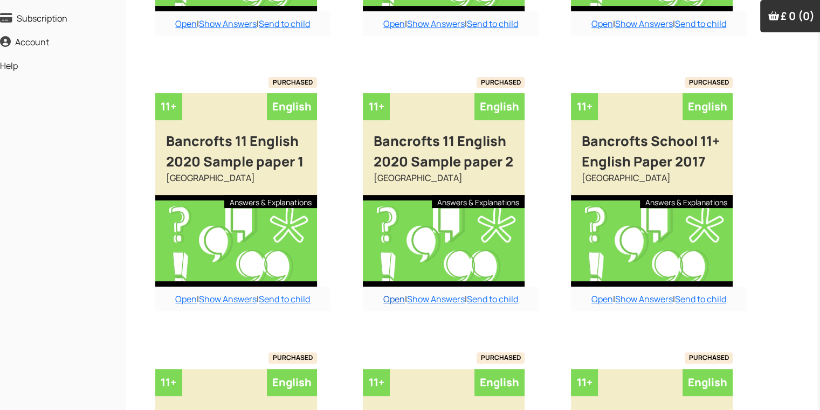
click at [398, 300] on link "Open" at bounding box center [394, 299] width 22 height 12
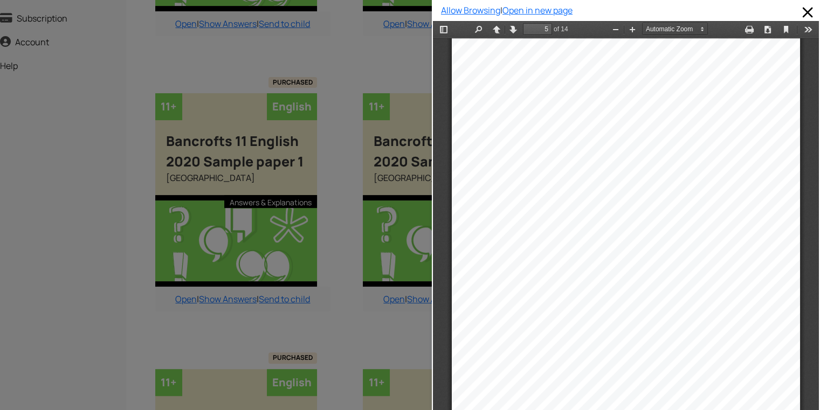
scroll to position [3495, 0]
click at [339, 279] on div at bounding box center [216, 205] width 432 height 410
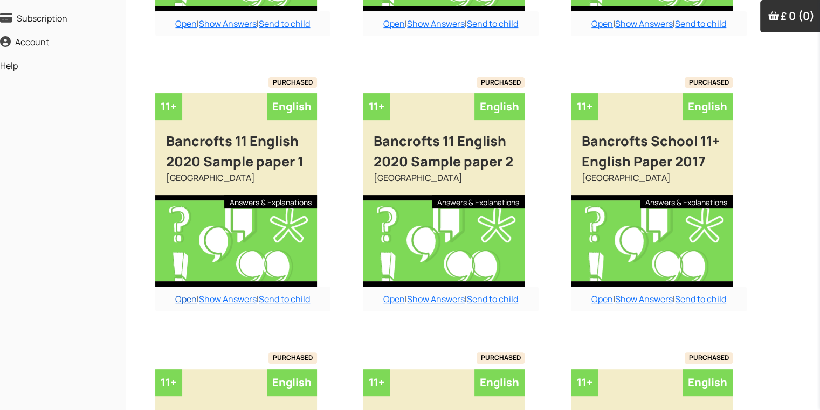
click at [183, 298] on link "Open" at bounding box center [186, 299] width 22 height 12
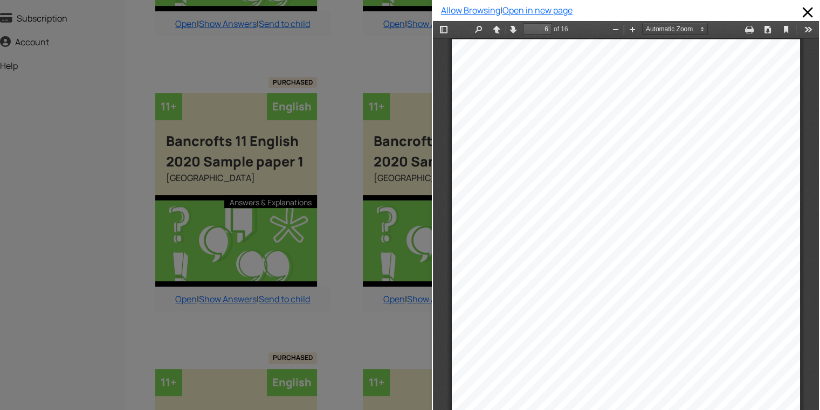
scroll to position [2497, 0]
click at [424, 334] on div at bounding box center [216, 205] width 432 height 410
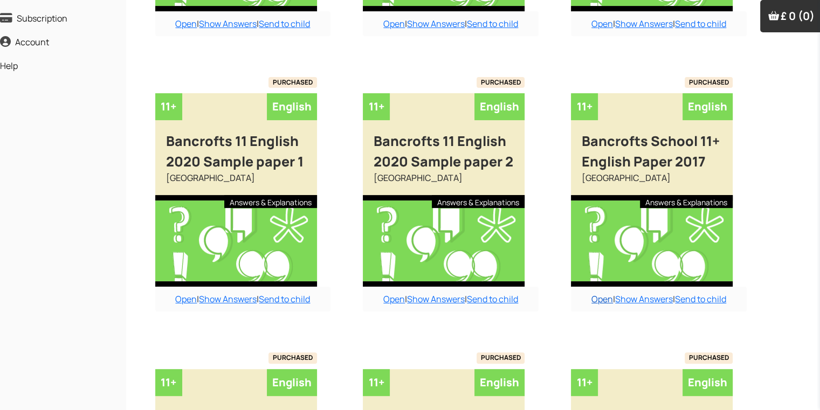
click at [594, 302] on link "Open" at bounding box center [602, 299] width 22 height 12
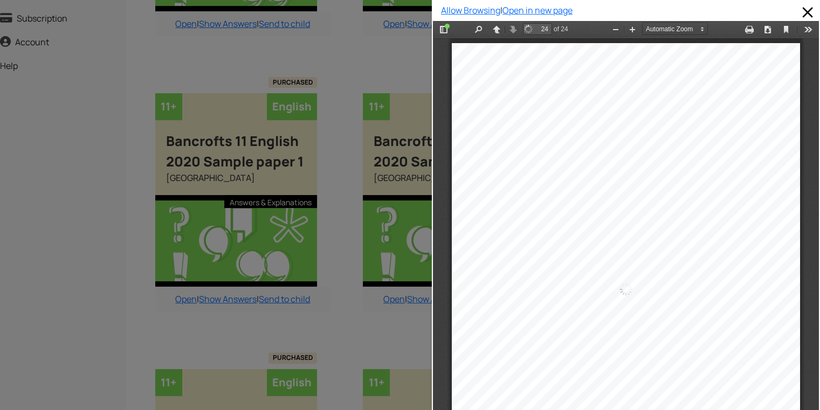
scroll to position [11471, 0]
click at [342, 101] on div at bounding box center [216, 205] width 432 height 410
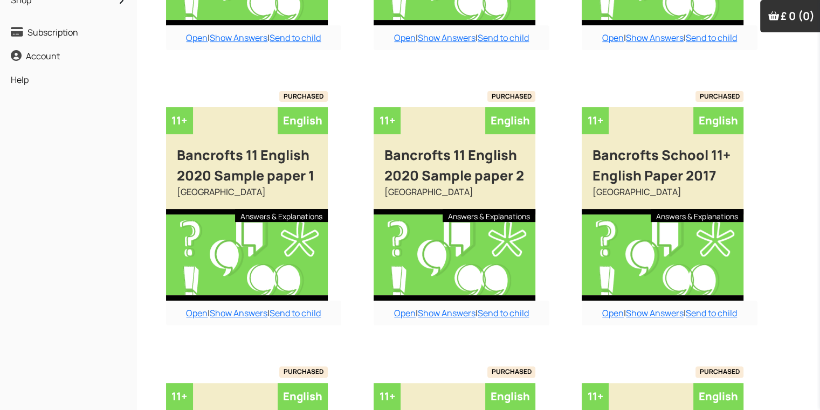
scroll to position [323, 0]
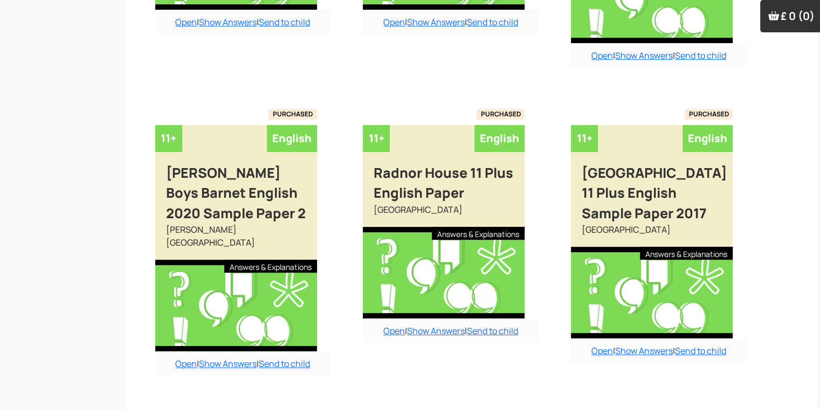
scroll to position [12887, 10]
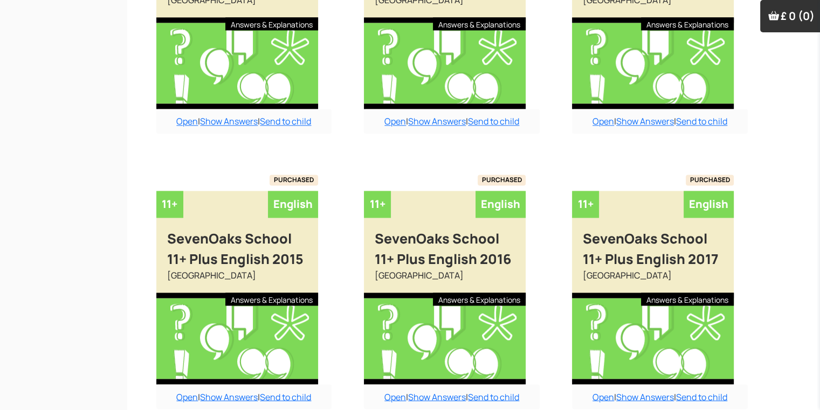
scroll to position [14029, 10]
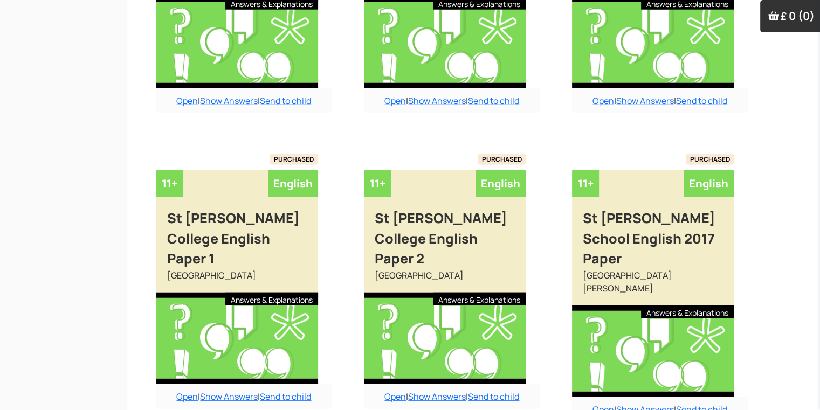
scroll to position [15152, 10]
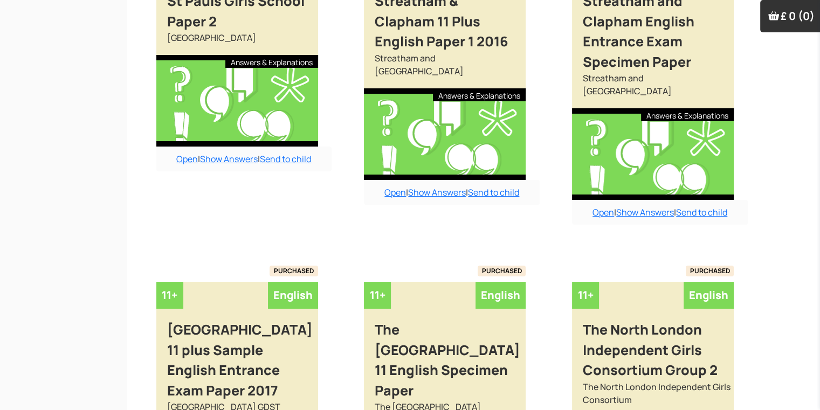
scroll to position [16395, 10]
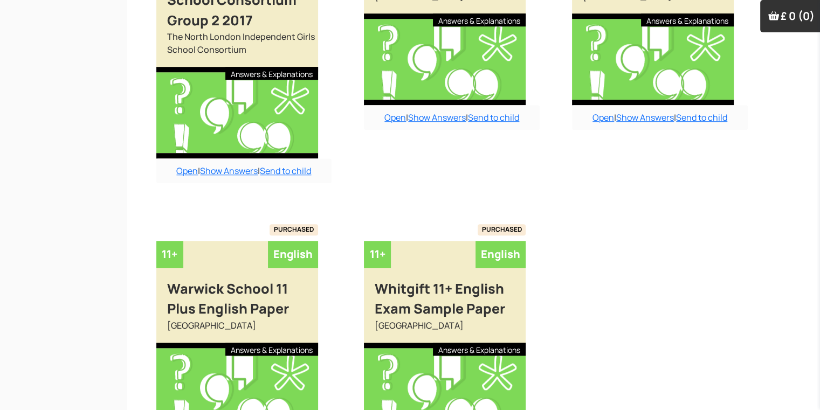
scroll to position [17328, 10]
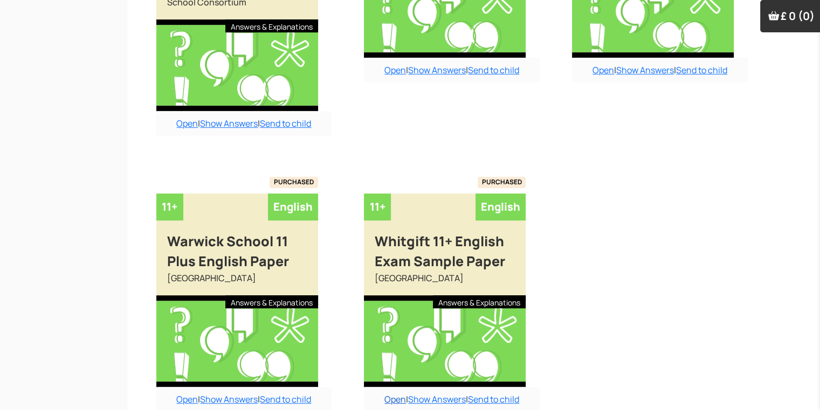
click at [391, 394] on link "Open" at bounding box center [395, 400] width 22 height 12
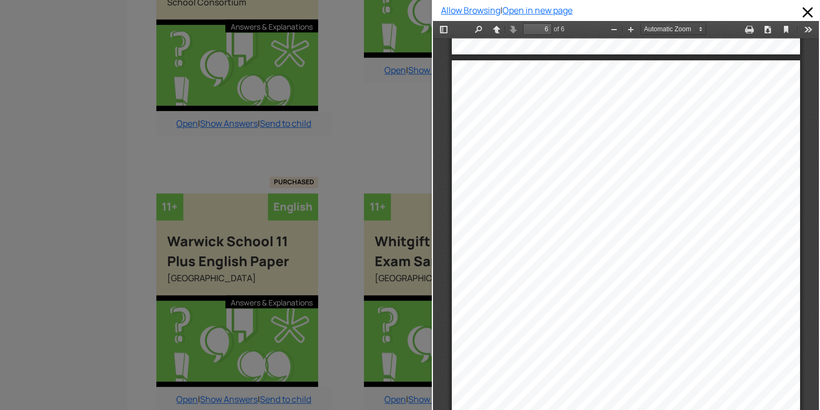
scroll to position [2474, 0]
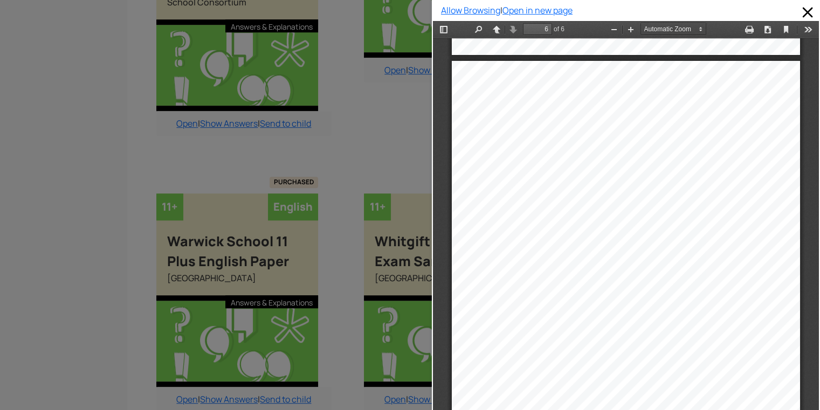
click at [352, 108] on div at bounding box center [216, 205] width 432 height 410
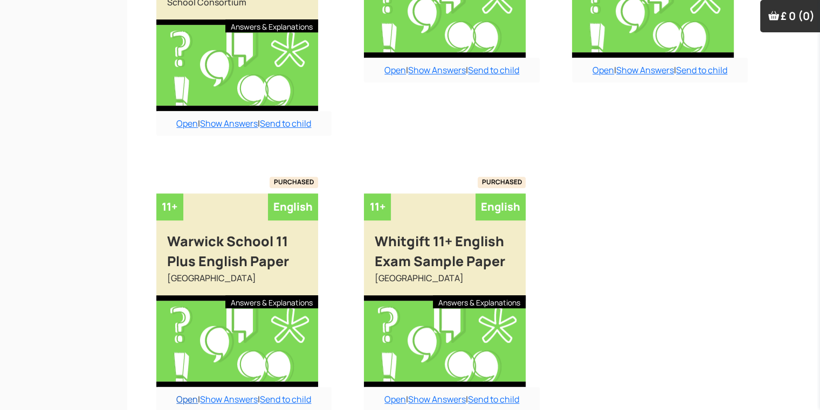
click at [191, 394] on link "Open" at bounding box center [187, 400] width 22 height 12
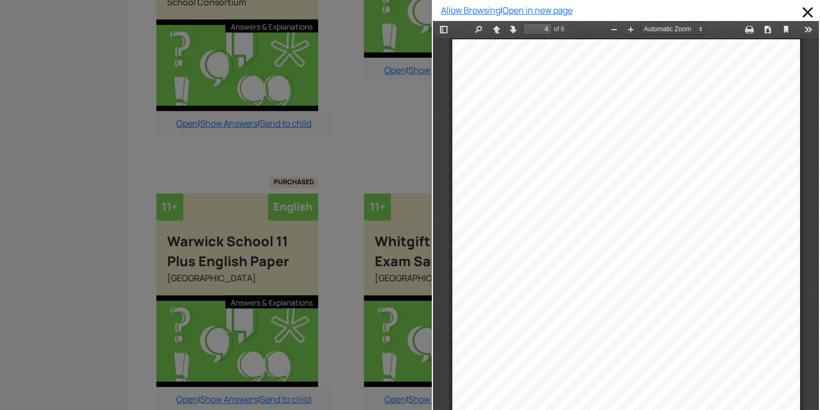
scroll to position [1373, 0]
click at [389, 88] on div at bounding box center [216, 205] width 432 height 410
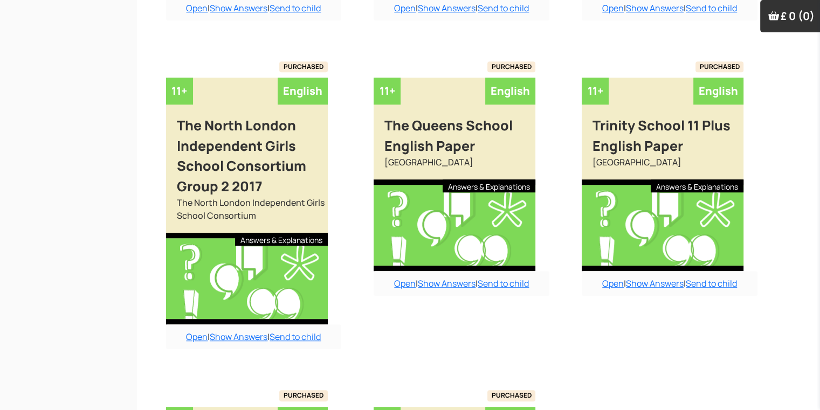
scroll to position [17114, 0]
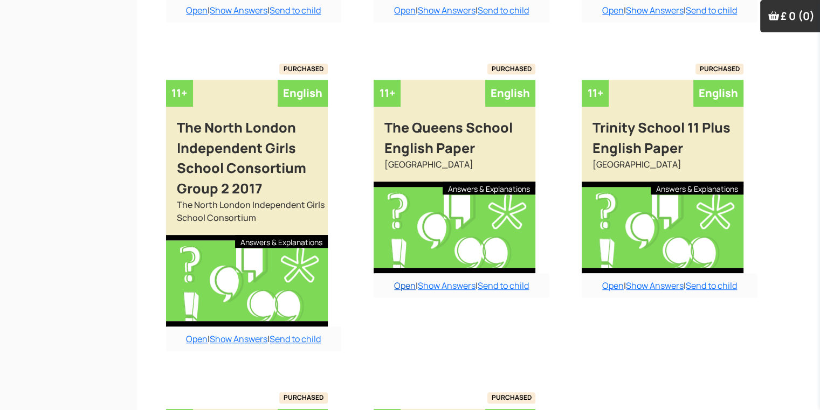
click at [403, 280] on link "Open" at bounding box center [405, 286] width 22 height 12
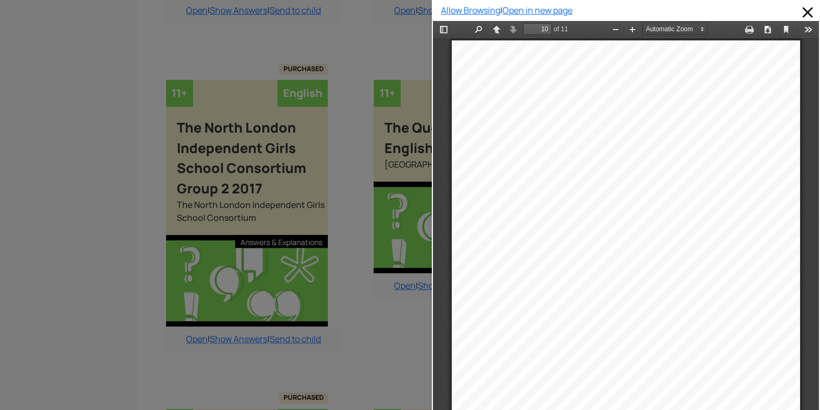
scroll to position [4487, 0]
click at [319, 271] on div at bounding box center [216, 205] width 432 height 410
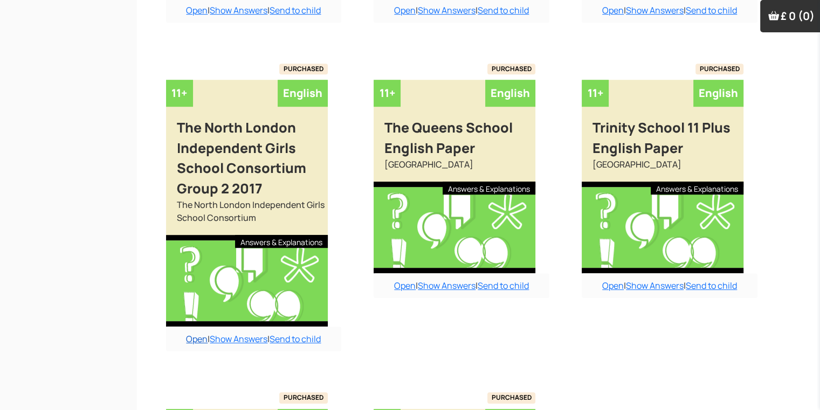
click at [201, 333] on link "Open" at bounding box center [197, 339] width 22 height 12
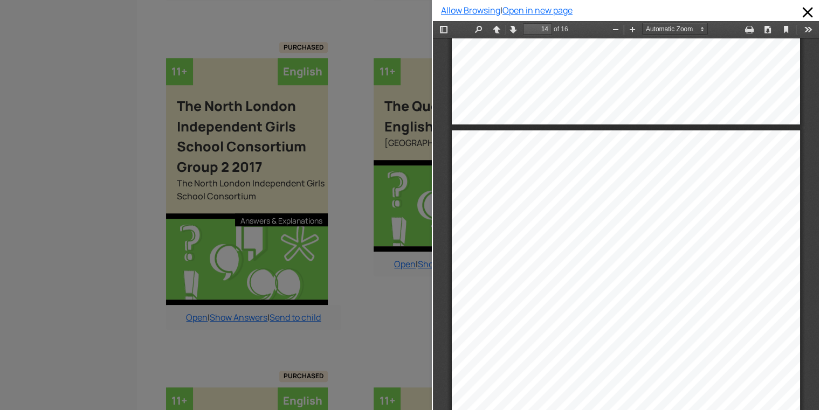
scroll to position [6367, 0]
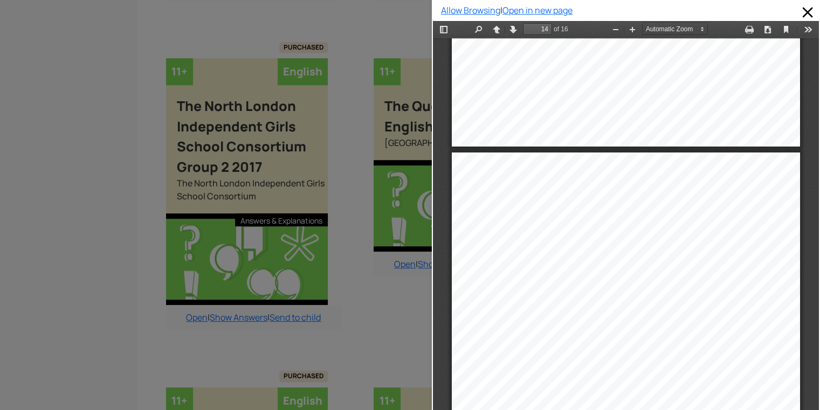
click at [343, 283] on div at bounding box center [216, 205] width 432 height 410
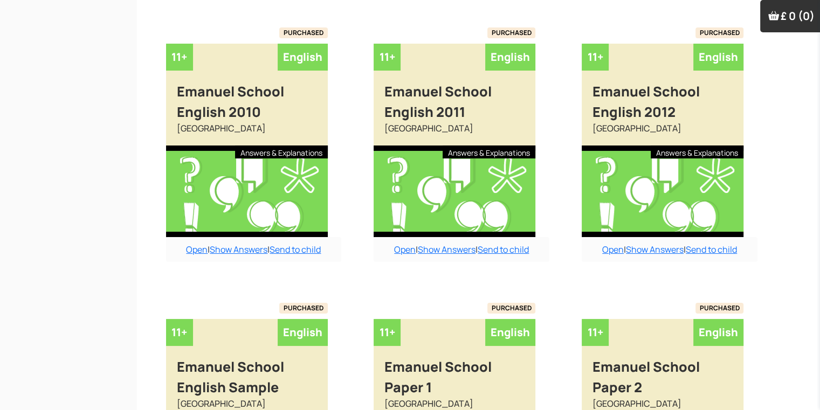
scroll to position [4153, 0]
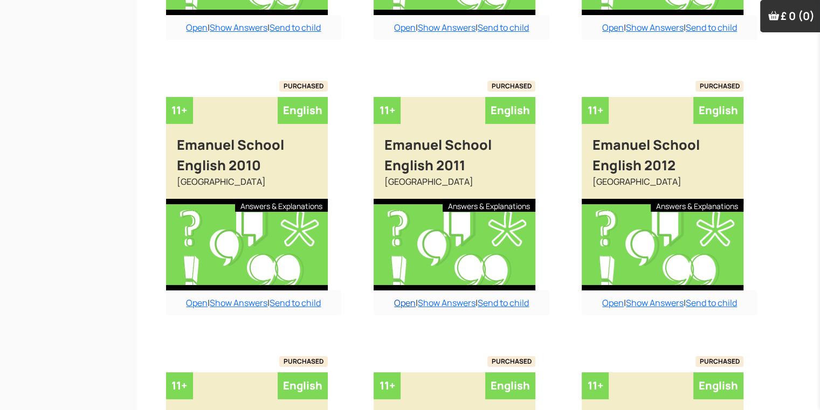
click at [399, 297] on link "Open" at bounding box center [405, 303] width 22 height 12
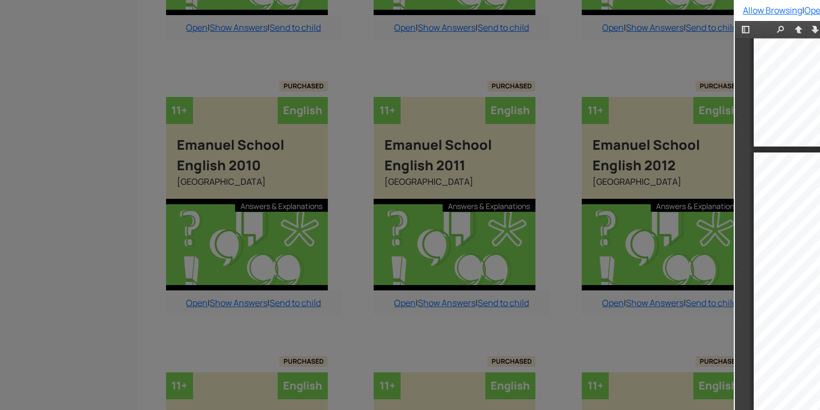
click at [399, 287] on div at bounding box center [367, 205] width 735 height 410
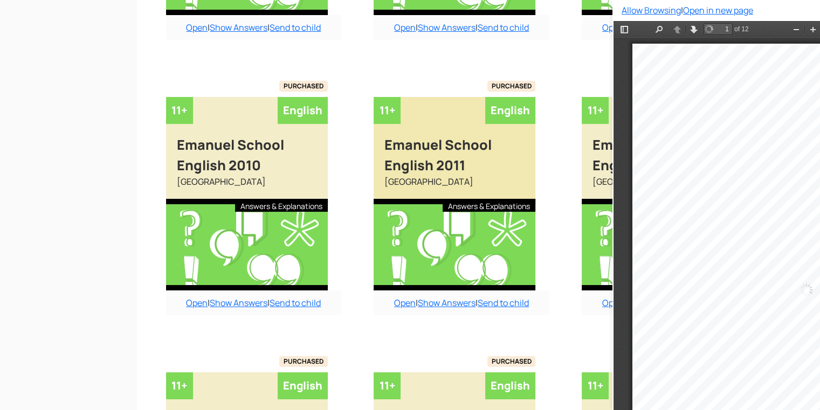
scroll to position [5, 0]
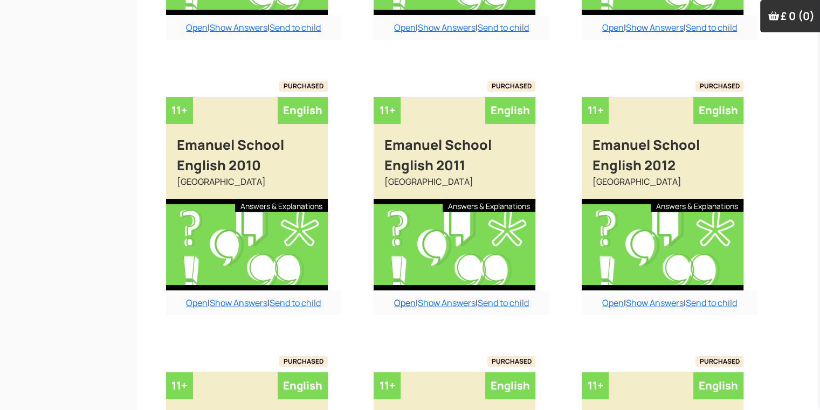
click at [404, 297] on link "Open" at bounding box center [405, 303] width 22 height 12
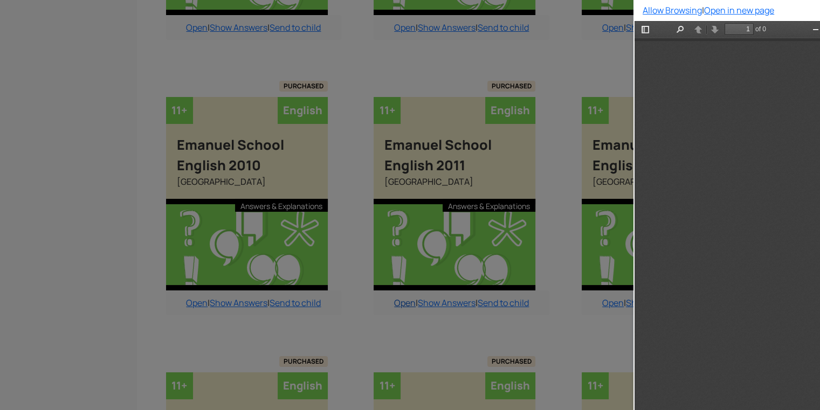
scroll to position [5, 0]
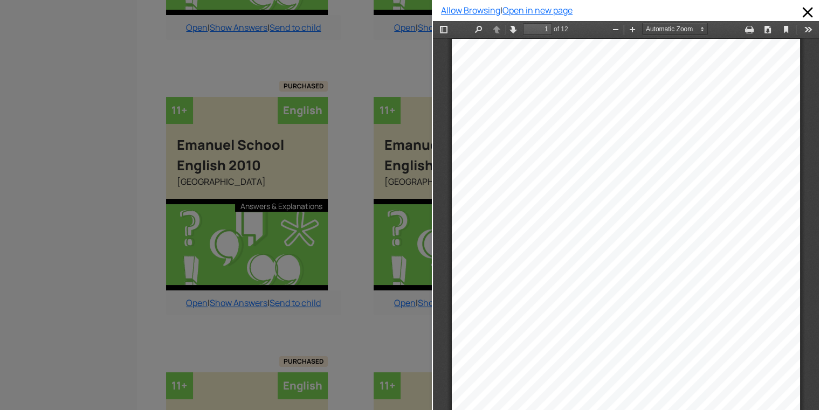
click at [593, 232] on div "Entrance Examination" at bounding box center [660, 233] width 136 height 14
click at [693, 212] on div "E MANUEL S CHOOL 11+ English Entrance Examination January 2011 1 hour Name:____…" at bounding box center [626, 285] width 348 height 492
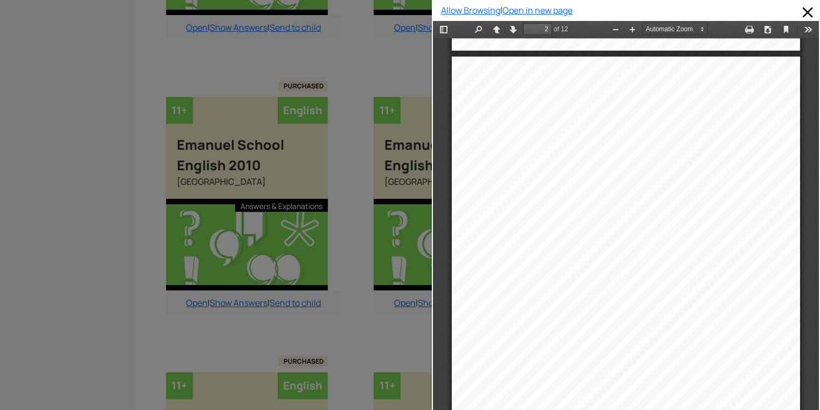
click at [382, 329] on div at bounding box center [216, 205] width 432 height 410
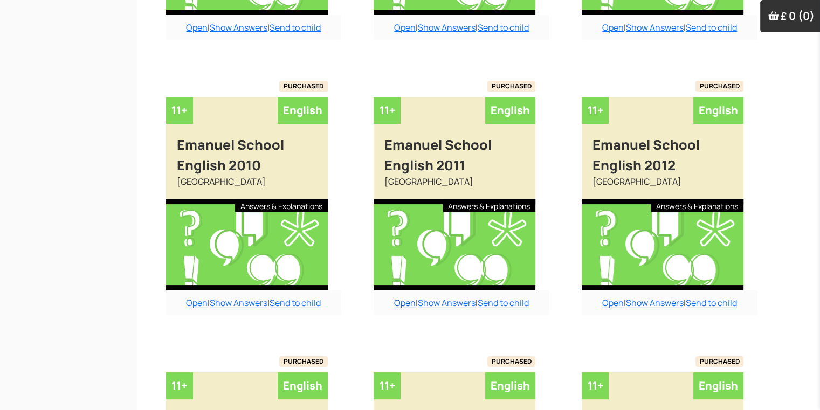
click at [401, 297] on link "Open" at bounding box center [405, 303] width 22 height 12
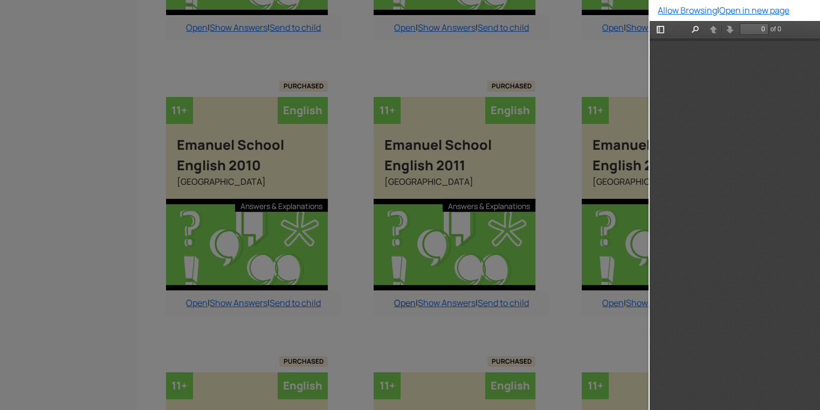
scroll to position [0, 0]
type input "2"
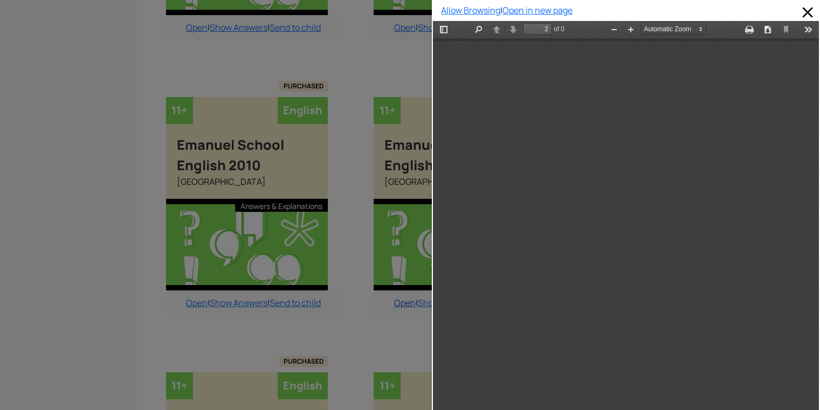
scroll to position [485, 0]
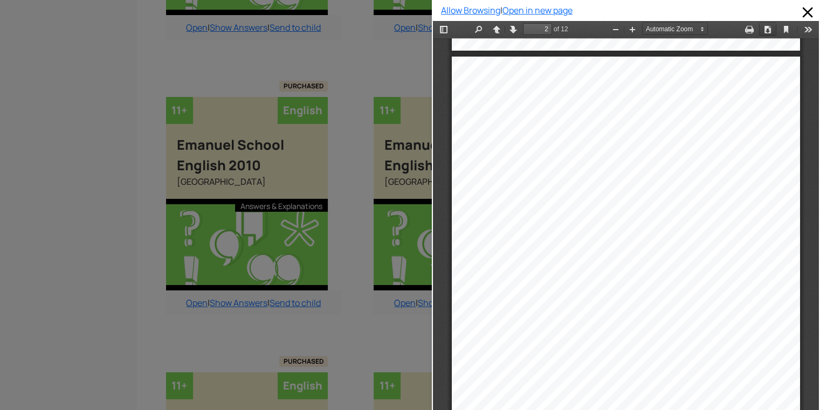
click at [759, 31] on button "Download" at bounding box center [767, 29] width 17 height 13
click at [741, 27] on button "Print" at bounding box center [749, 29] width 17 height 13
click at [802, 14] on span at bounding box center [807, 12] width 17 height 17
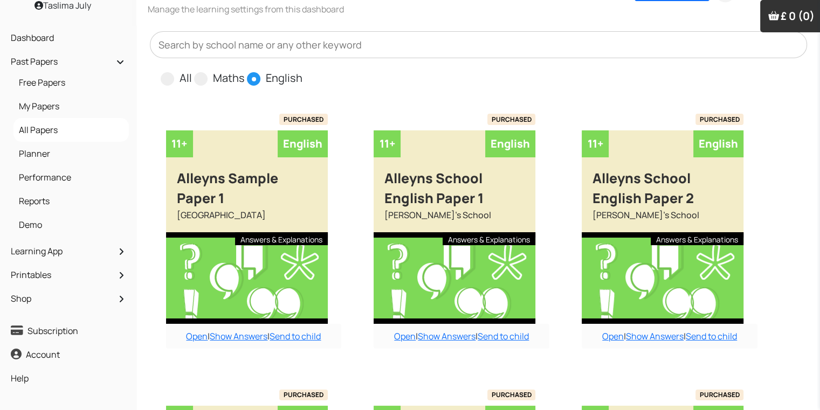
scroll to position [0, 0]
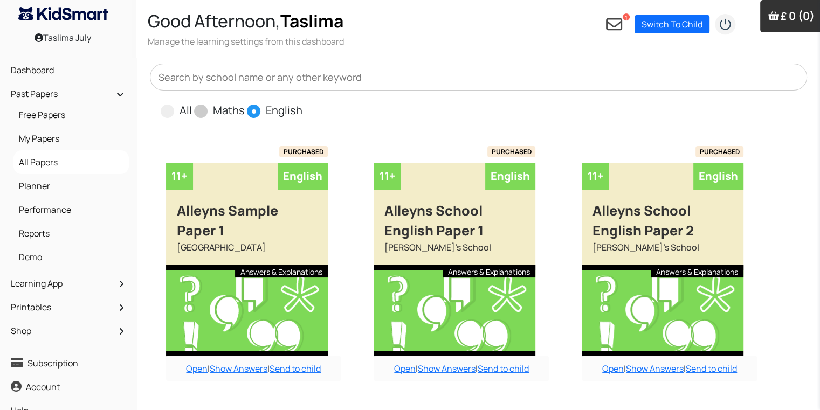
click at [198, 108] on span at bounding box center [200, 111] width 13 height 13
click at [245, 108] on input "Maths" at bounding box center [248, 105] width 7 height 7
radio input "true"
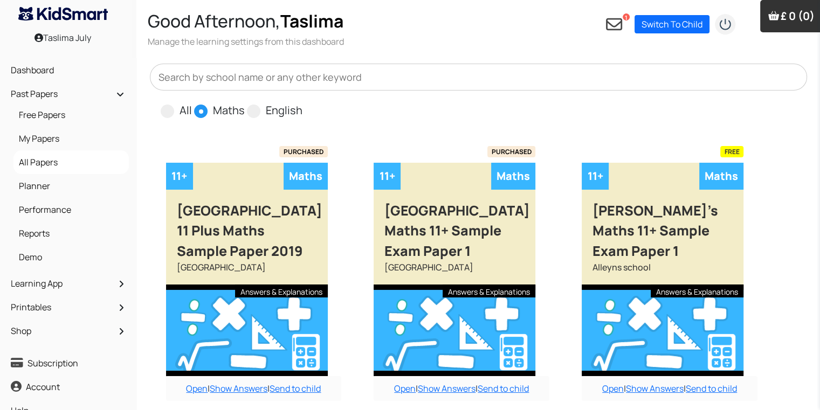
click at [250, 78] on input "text" at bounding box center [479, 77] width 658 height 27
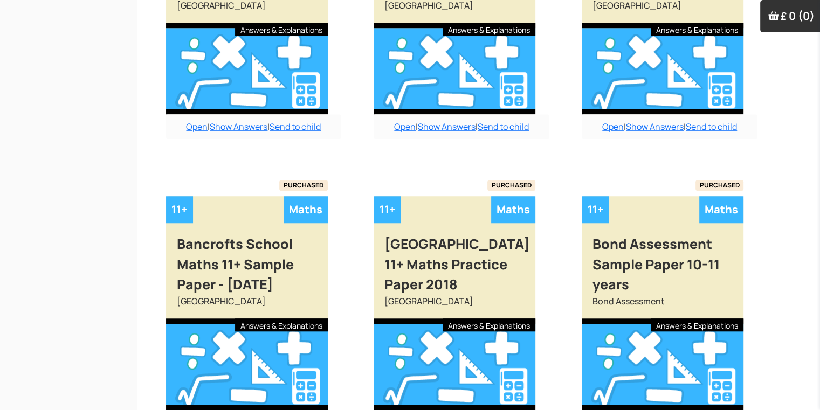
scroll to position [945, 0]
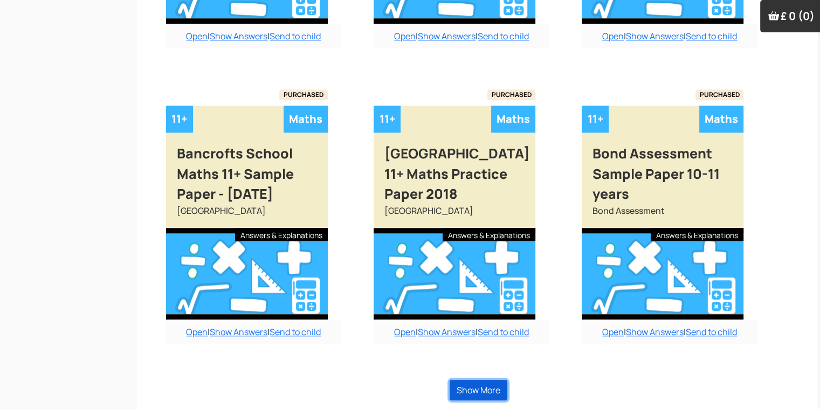
click at [493, 387] on button "Show More" at bounding box center [479, 390] width 58 height 20
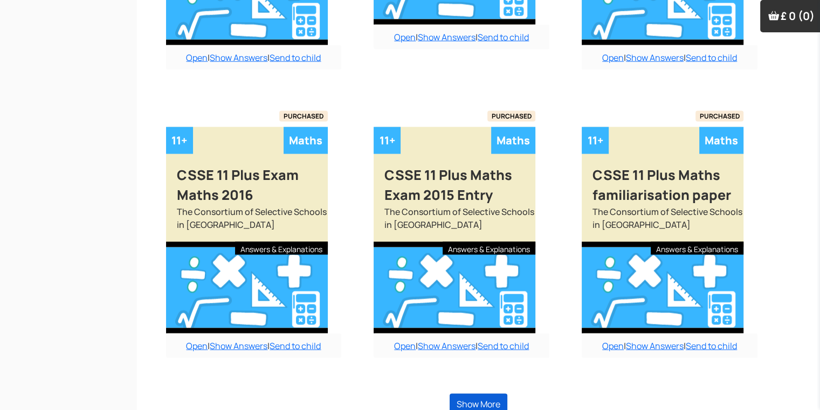
scroll to position [2161, 0]
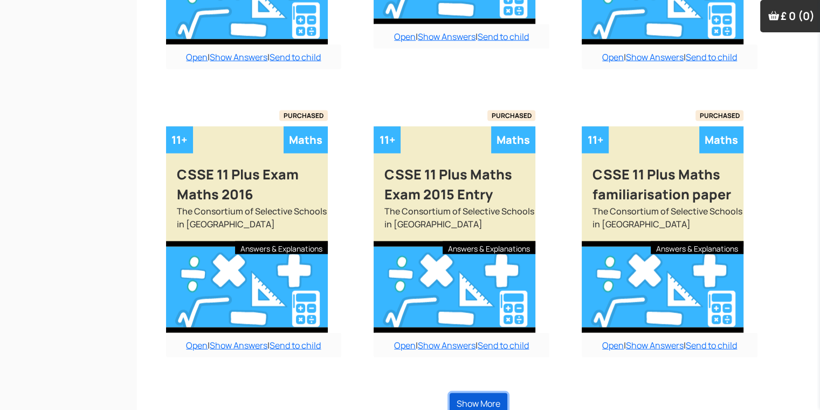
click at [493, 394] on button "Show More" at bounding box center [479, 404] width 58 height 20
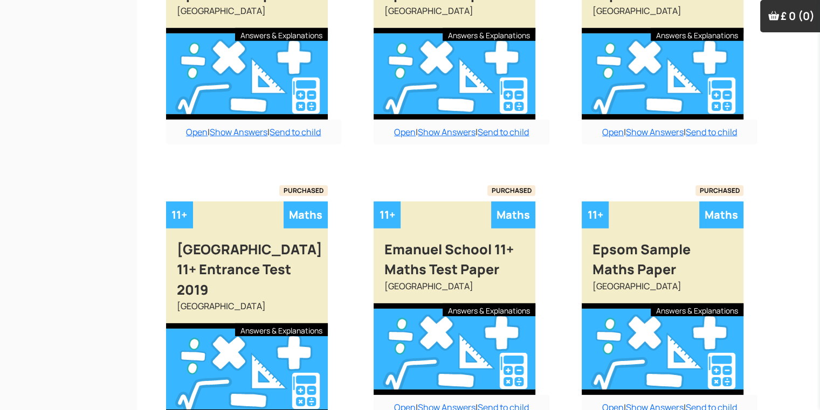
scroll to position [3303, 0]
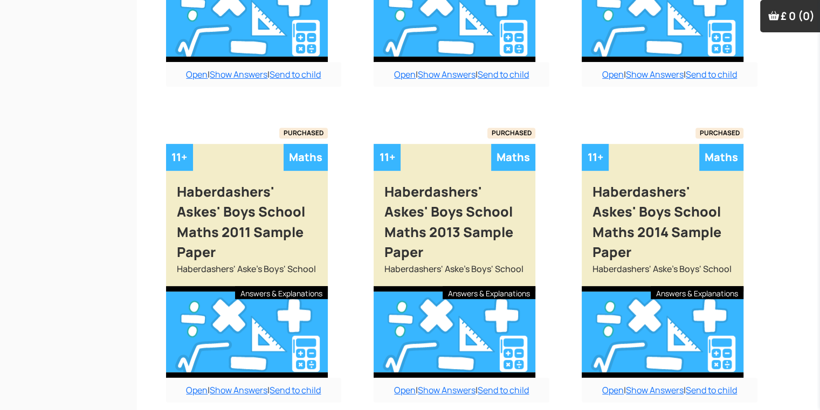
scroll to position [4566, 0]
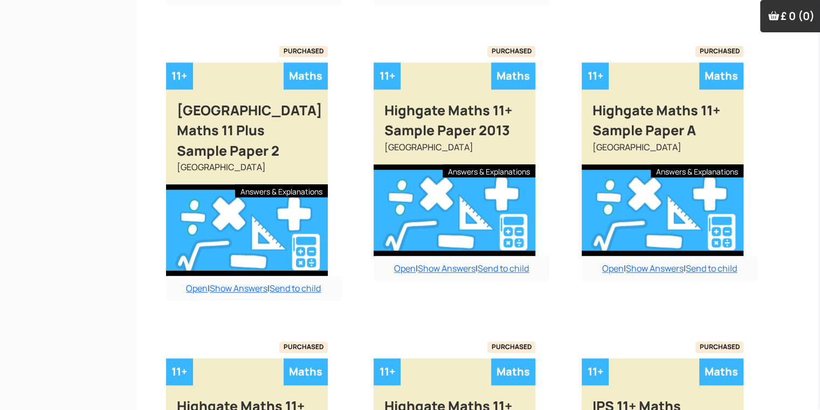
scroll to position [5257, 0]
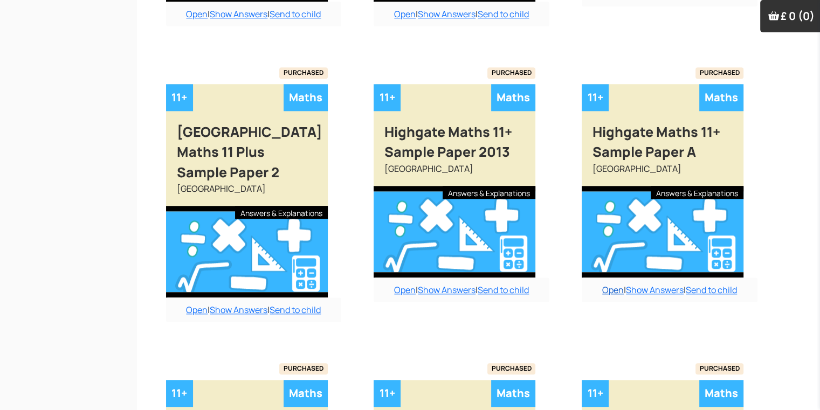
click at [616, 284] on link "Open" at bounding box center [613, 290] width 22 height 12
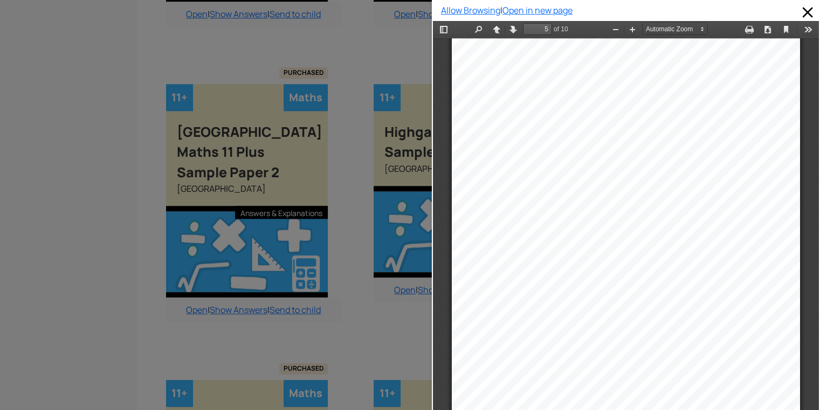
scroll to position [872, 0]
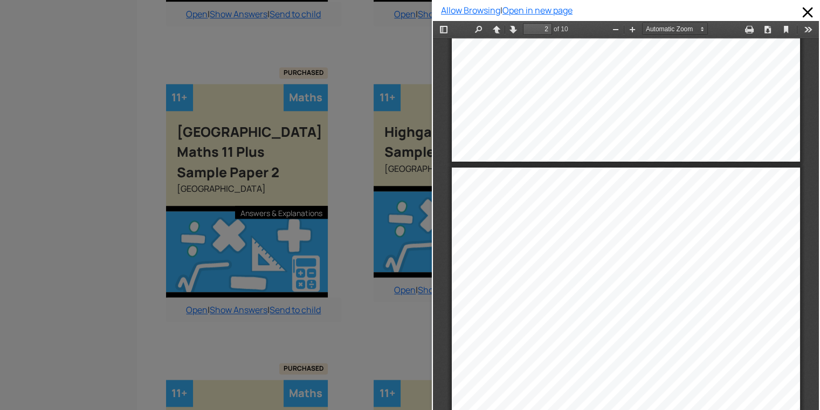
type input "1"
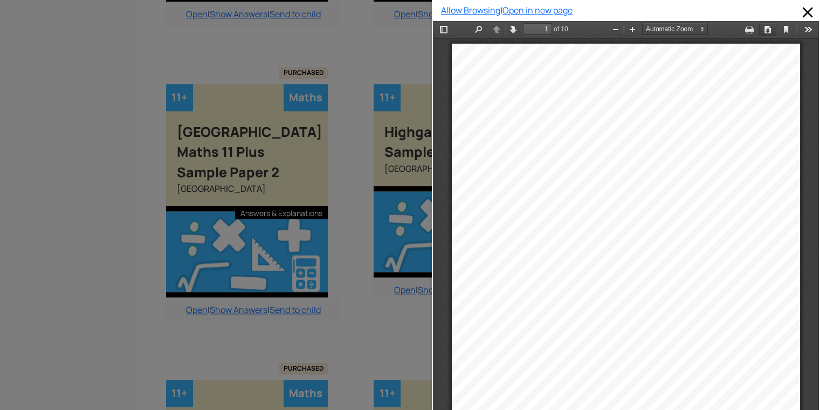
click at [759, 31] on button "Download" at bounding box center [767, 29] width 17 height 13
click at [759, 33] on button "Download" at bounding box center [767, 29] width 17 height 13
click at [736, 39] on div at bounding box center [626, 290] width 358 height 502
click at [743, 30] on button "Print" at bounding box center [749, 29] width 17 height 13
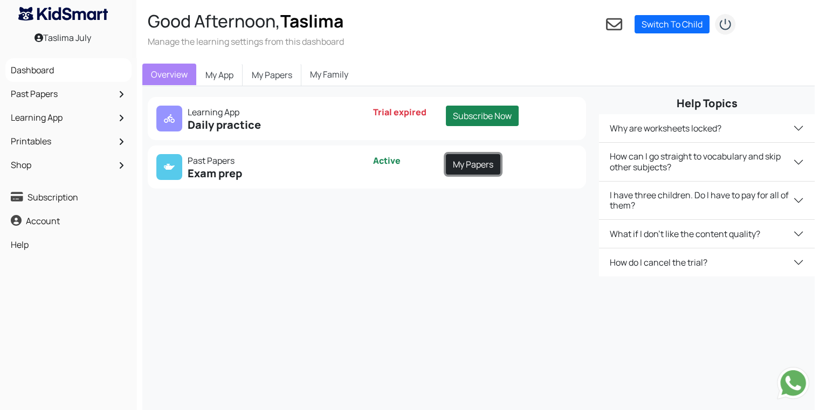
click at [476, 168] on link "My Papers" at bounding box center [473, 164] width 54 height 20
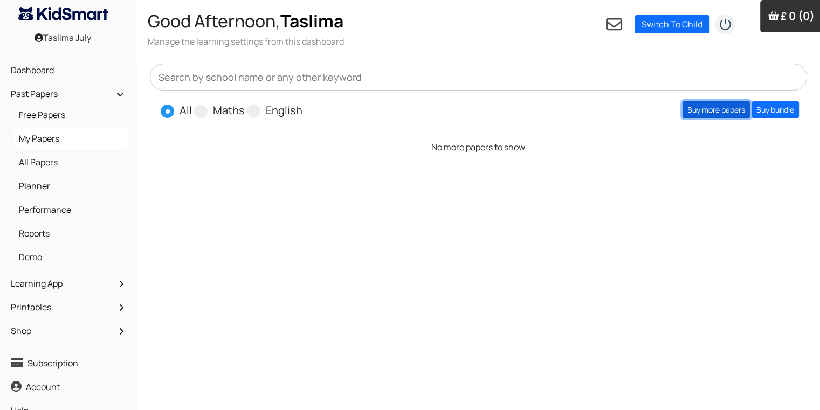
click at [701, 106] on link "Buy more papers" at bounding box center [716, 109] width 67 height 17
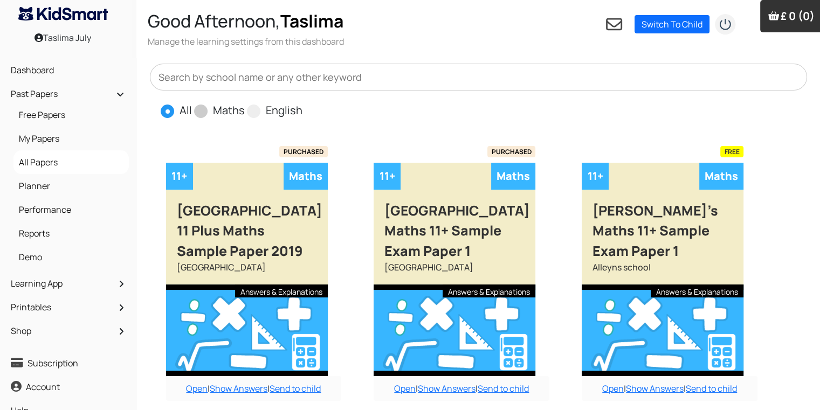
click at [201, 112] on span at bounding box center [200, 111] width 13 height 13
click at [245, 109] on input "Maths" at bounding box center [248, 105] width 7 height 7
radio input "true"
drag, startPoint x: 818, startPoint y: 177, endPoint x: 828, endPoint y: 219, distance: 43.0
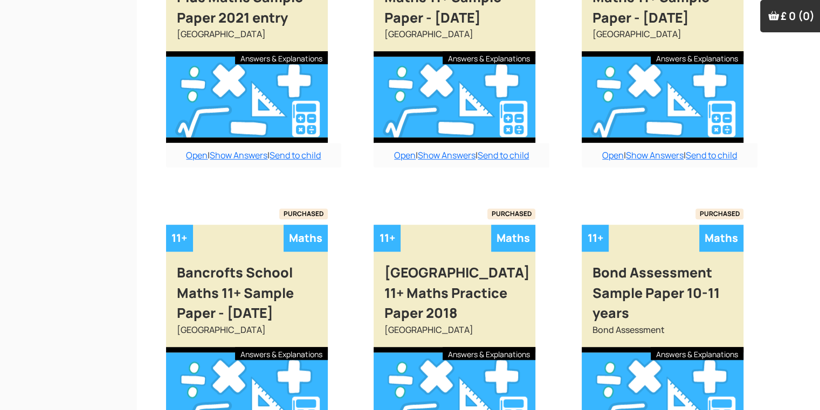
scroll to position [945, 0]
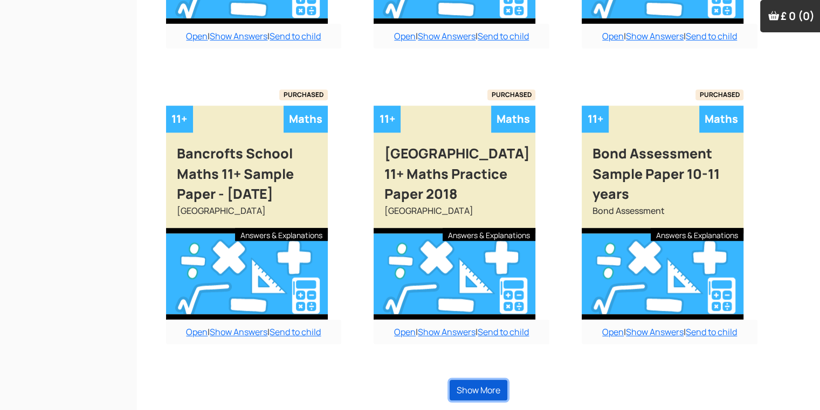
click at [469, 387] on button "Show More" at bounding box center [479, 390] width 58 height 20
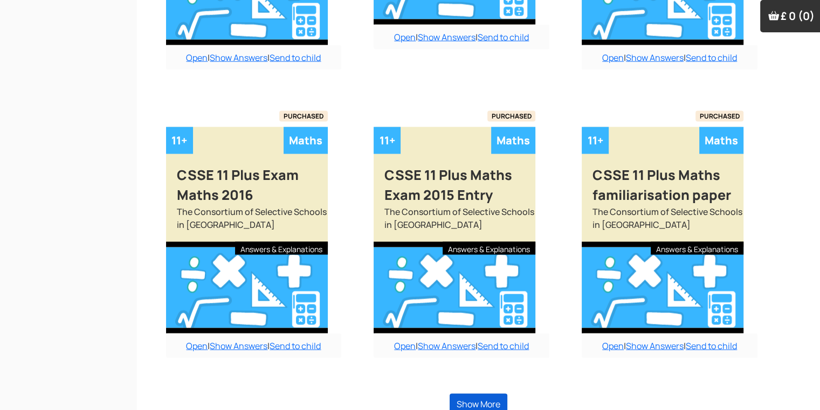
scroll to position [2161, 0]
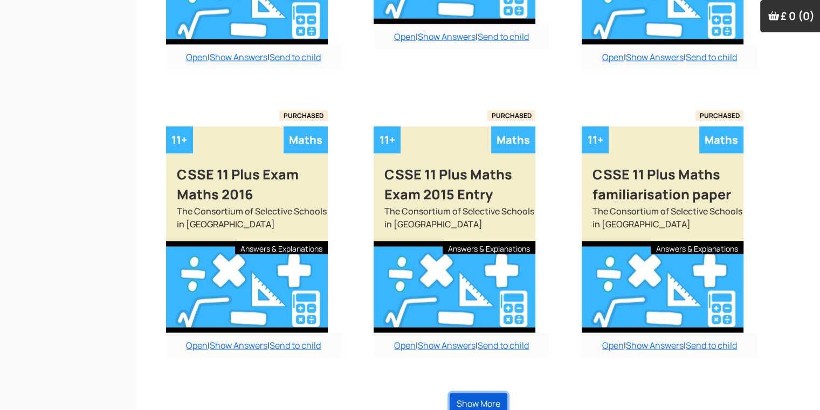
click at [472, 394] on button "Show More" at bounding box center [479, 404] width 58 height 20
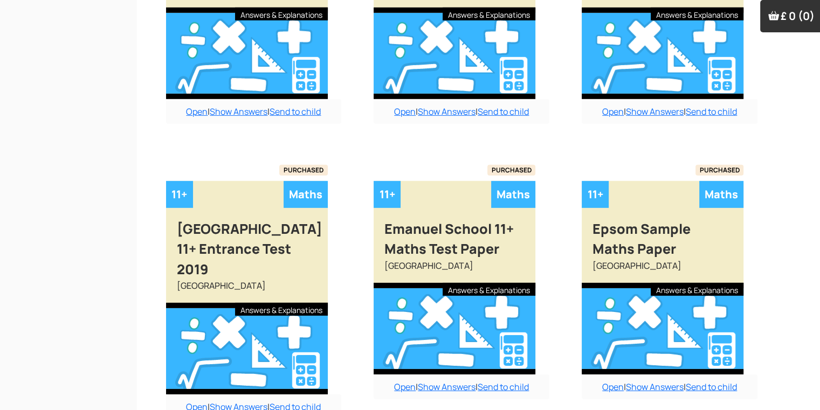
scroll to position [3303, 0]
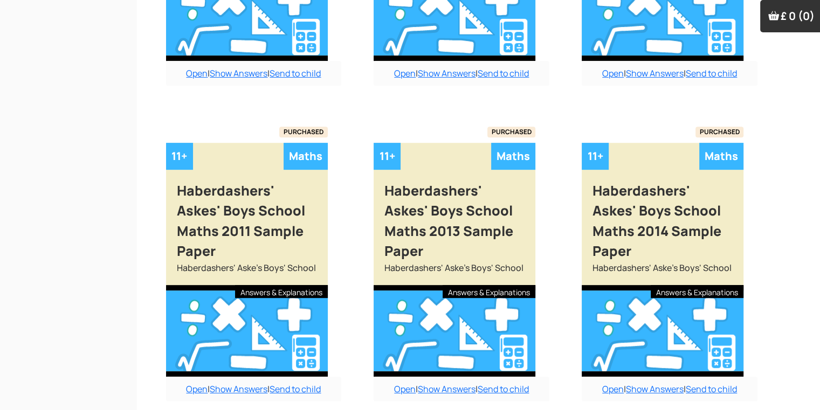
scroll to position [4566, 0]
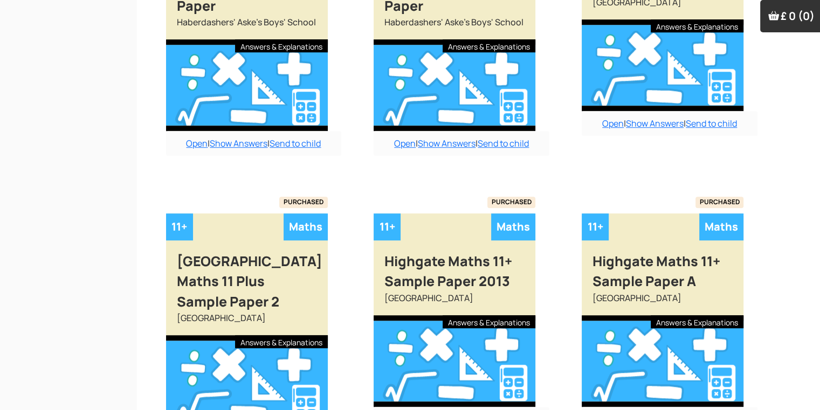
scroll to position [5149, 0]
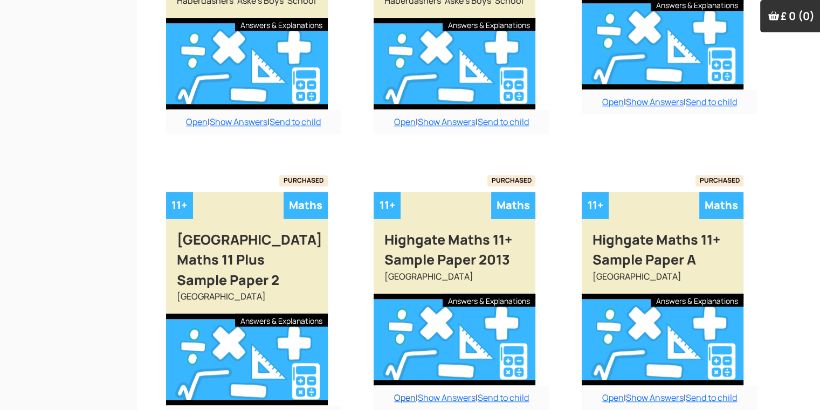
click at [395, 392] on link "Open" at bounding box center [405, 398] width 22 height 12
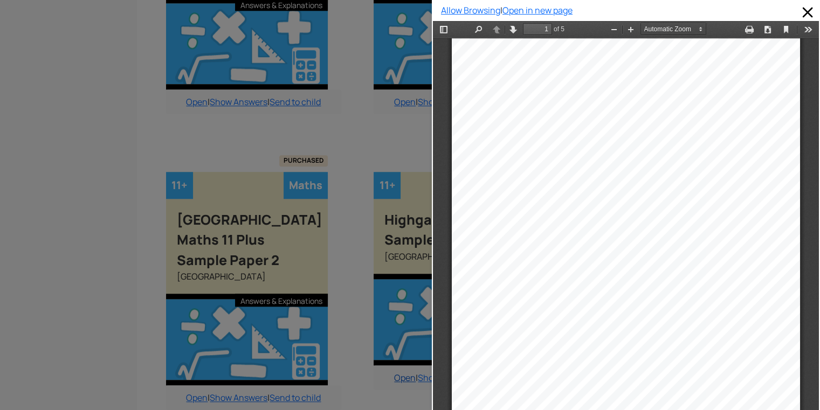
scroll to position [5170, 0]
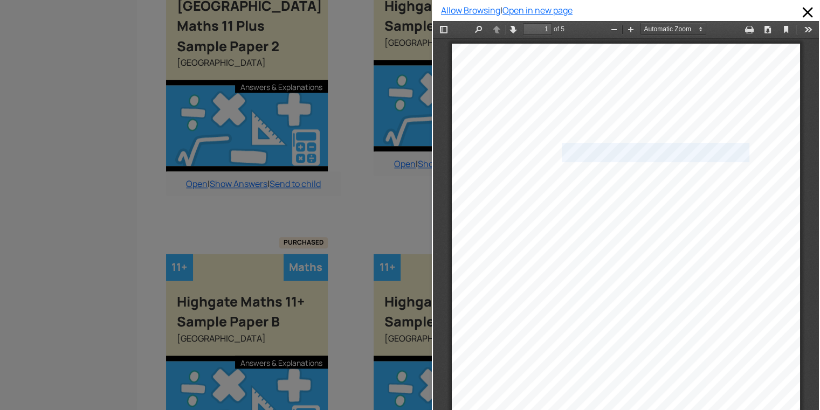
scroll to position [341, 0]
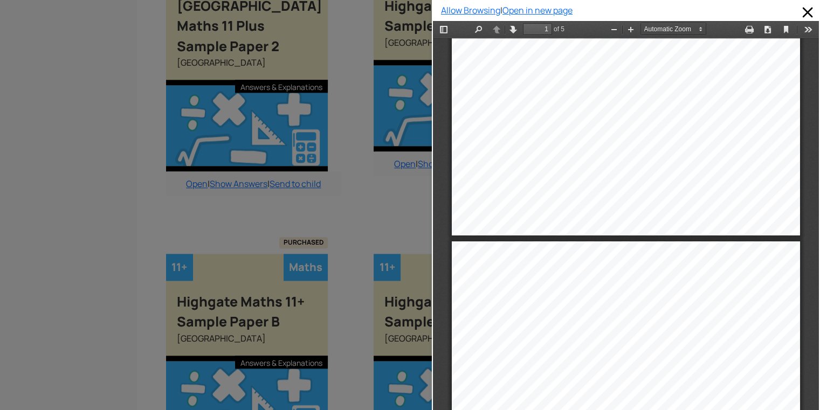
type input "2"
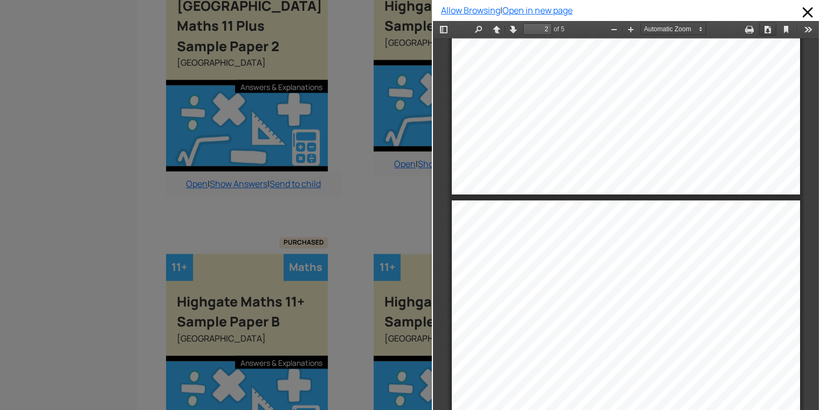
click at [759, 32] on button "Download" at bounding box center [767, 29] width 17 height 13
click at [760, 32] on button "Download" at bounding box center [767, 29] width 17 height 13
click at [741, 29] on button "Print" at bounding box center [749, 29] width 17 height 13
